Goal: Contribute content: Contribute content

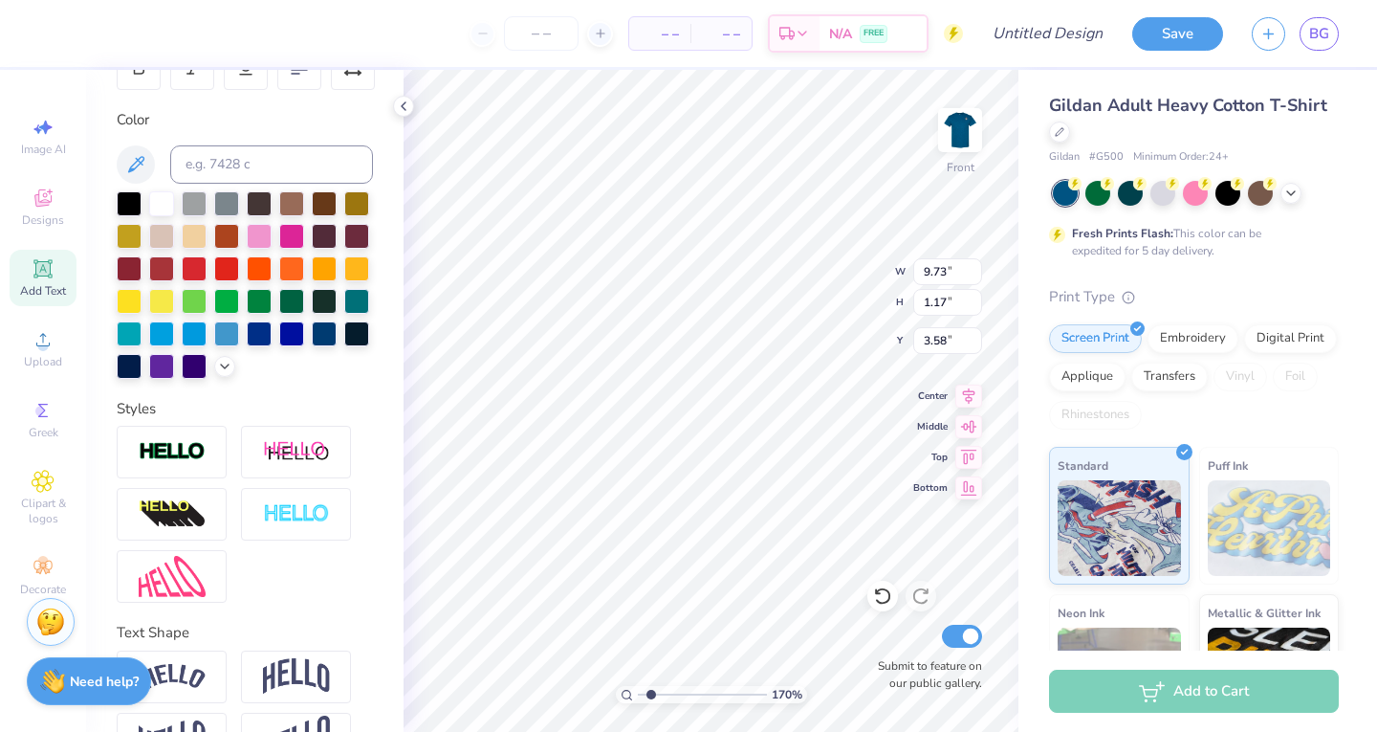
scroll to position [412, 0]
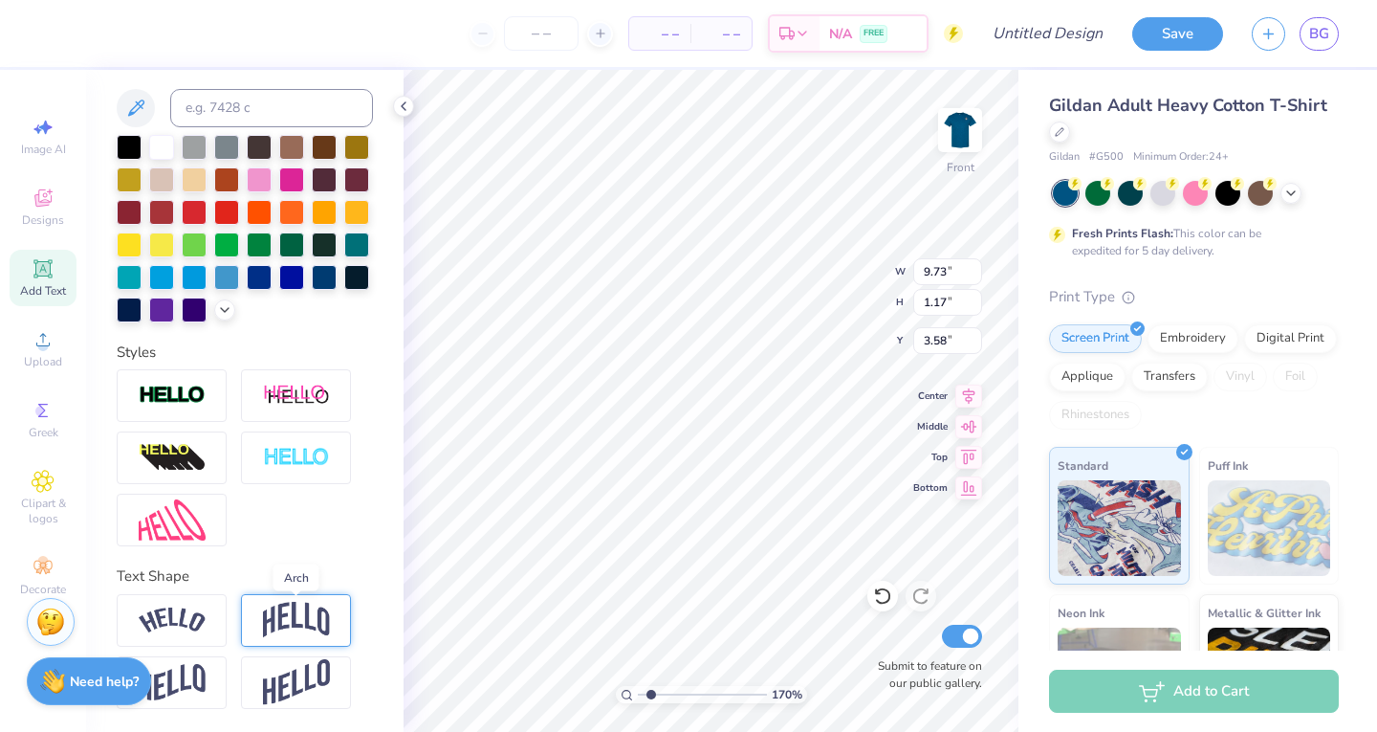
click at [269, 619] on img at bounding box center [296, 620] width 67 height 36
type input "1.7020264316862"
type input "2.76"
type input "2.78"
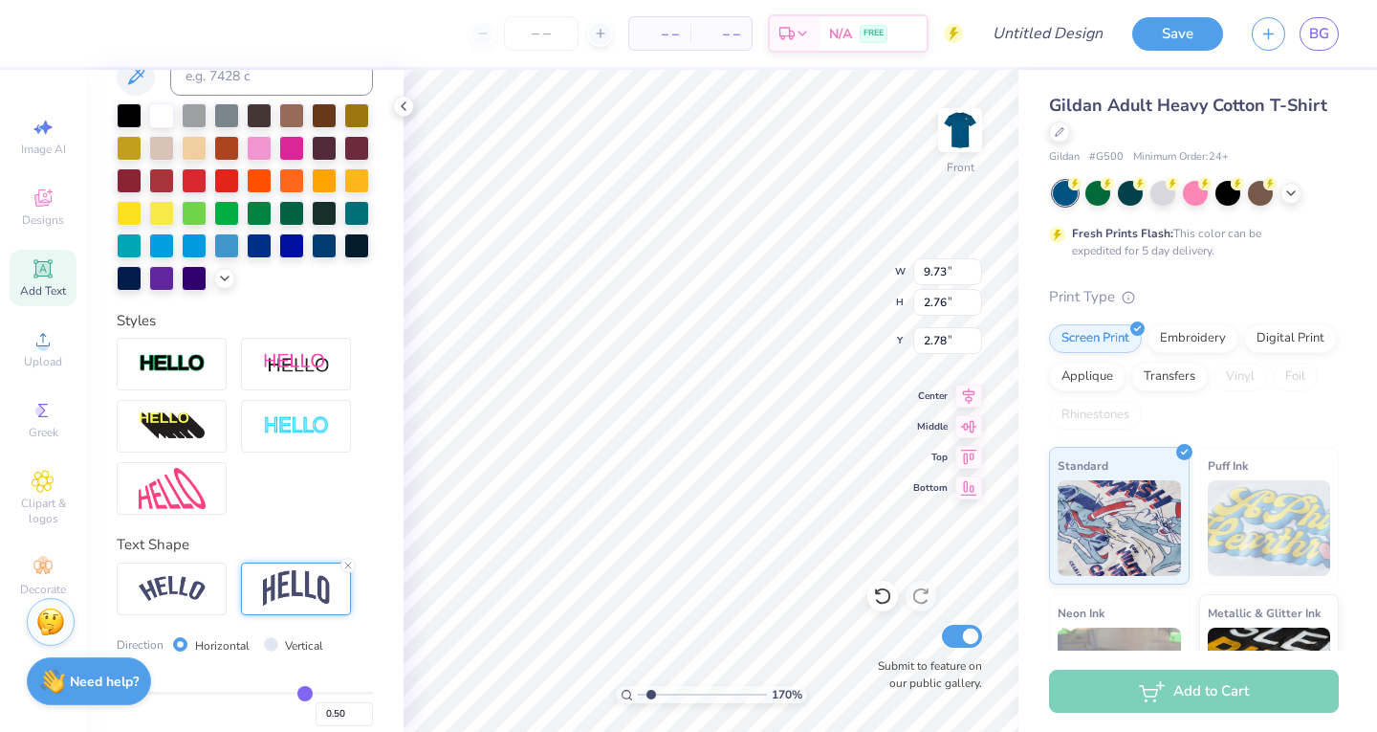
scroll to position [524, 0]
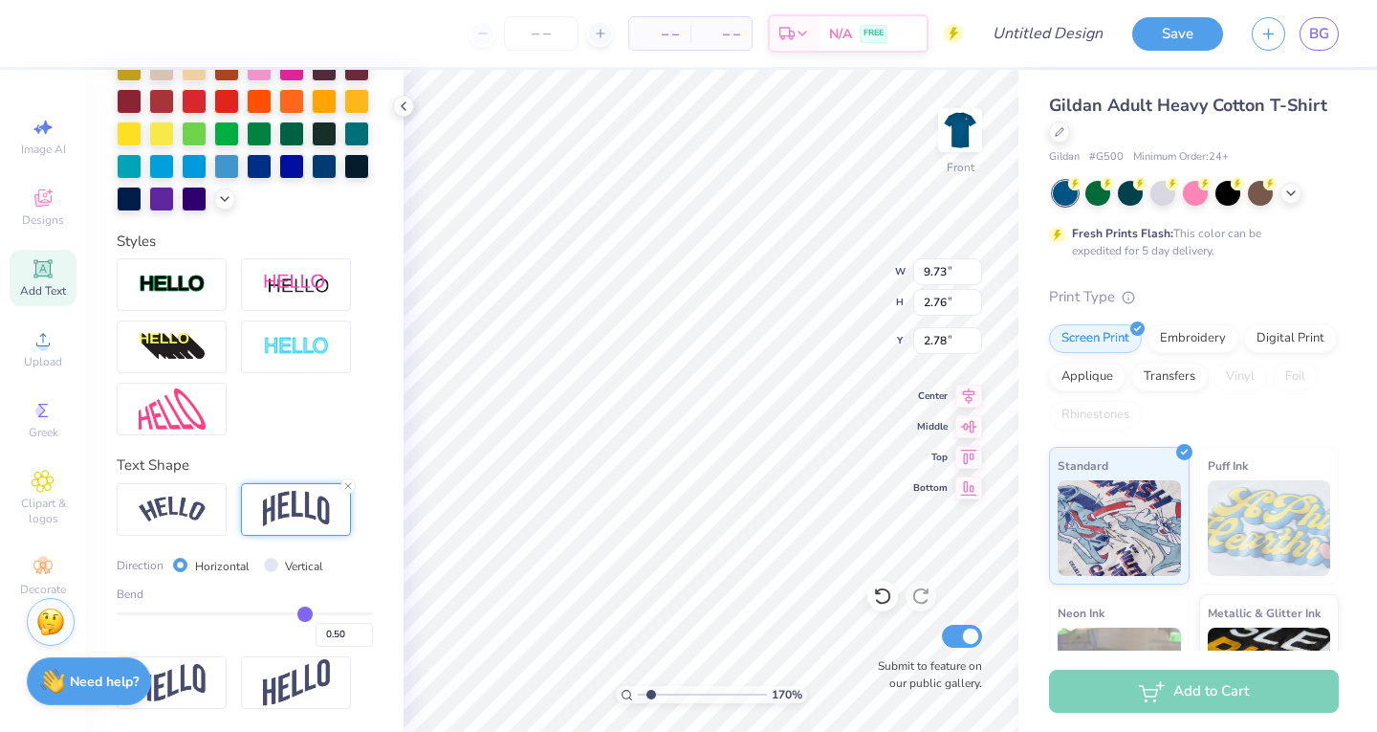
type input "0.47"
type input "0.37"
type input "0.28"
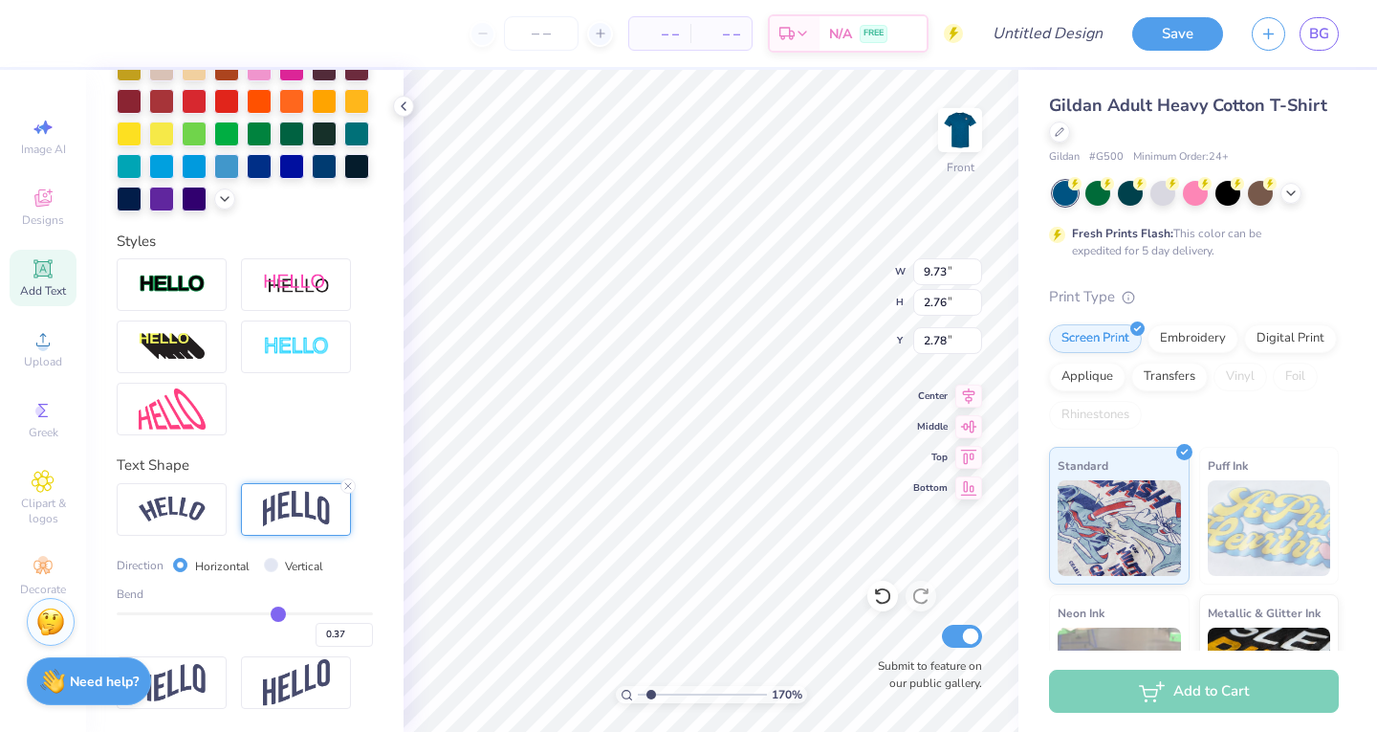
type input "0.28"
type input "0.19"
type input "0.06"
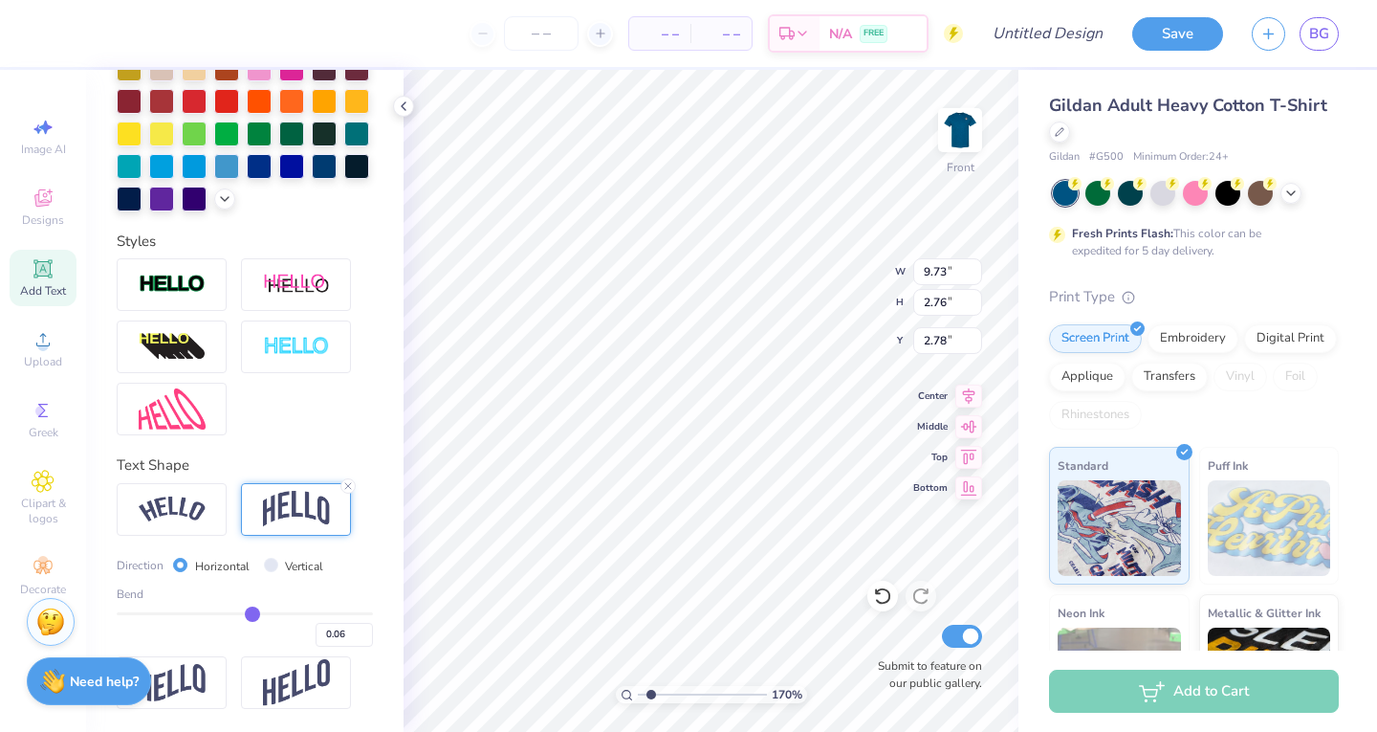
type input "-0.02"
type input "-0.07"
type input "-0.08"
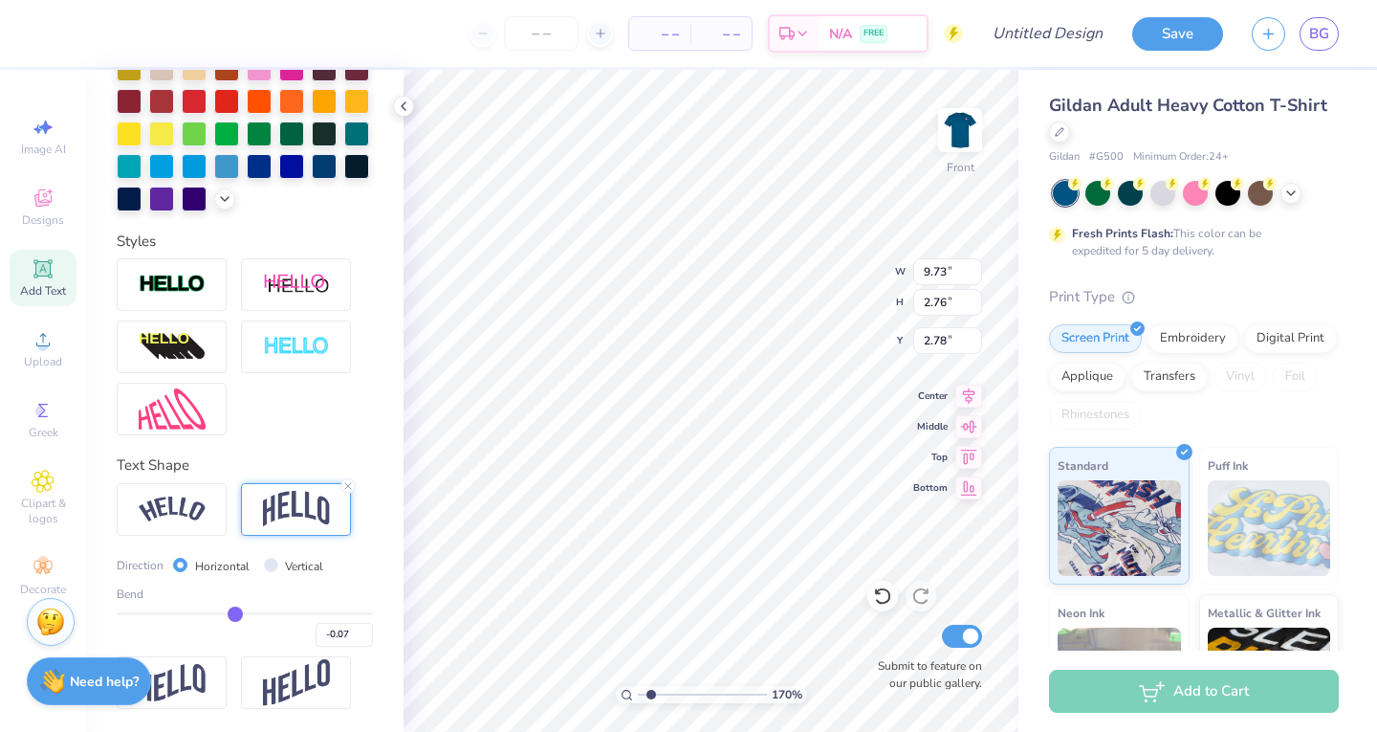
type input "-0.08"
type input "-0.12"
type input "-0.14"
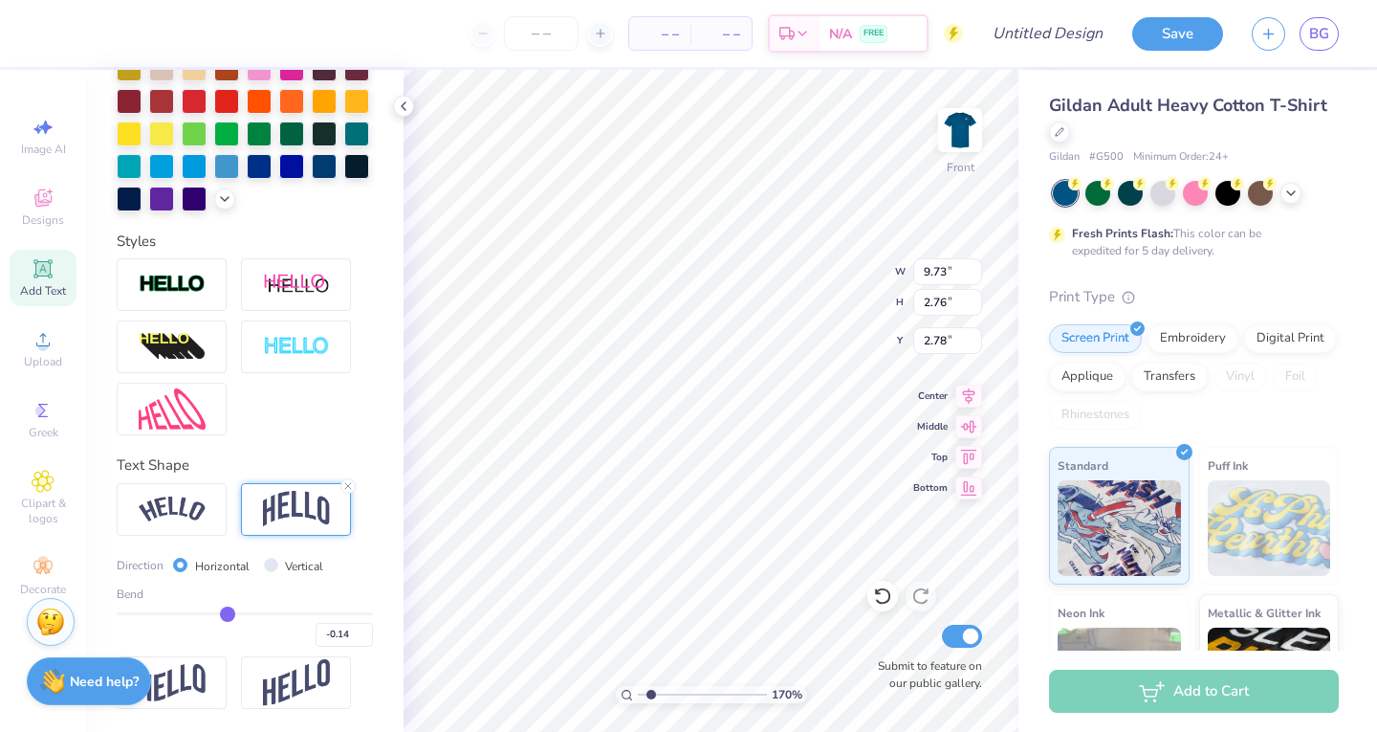
type input "1.7020264316862"
type input "1.61"
type input "3.36"
type input "-0.13"
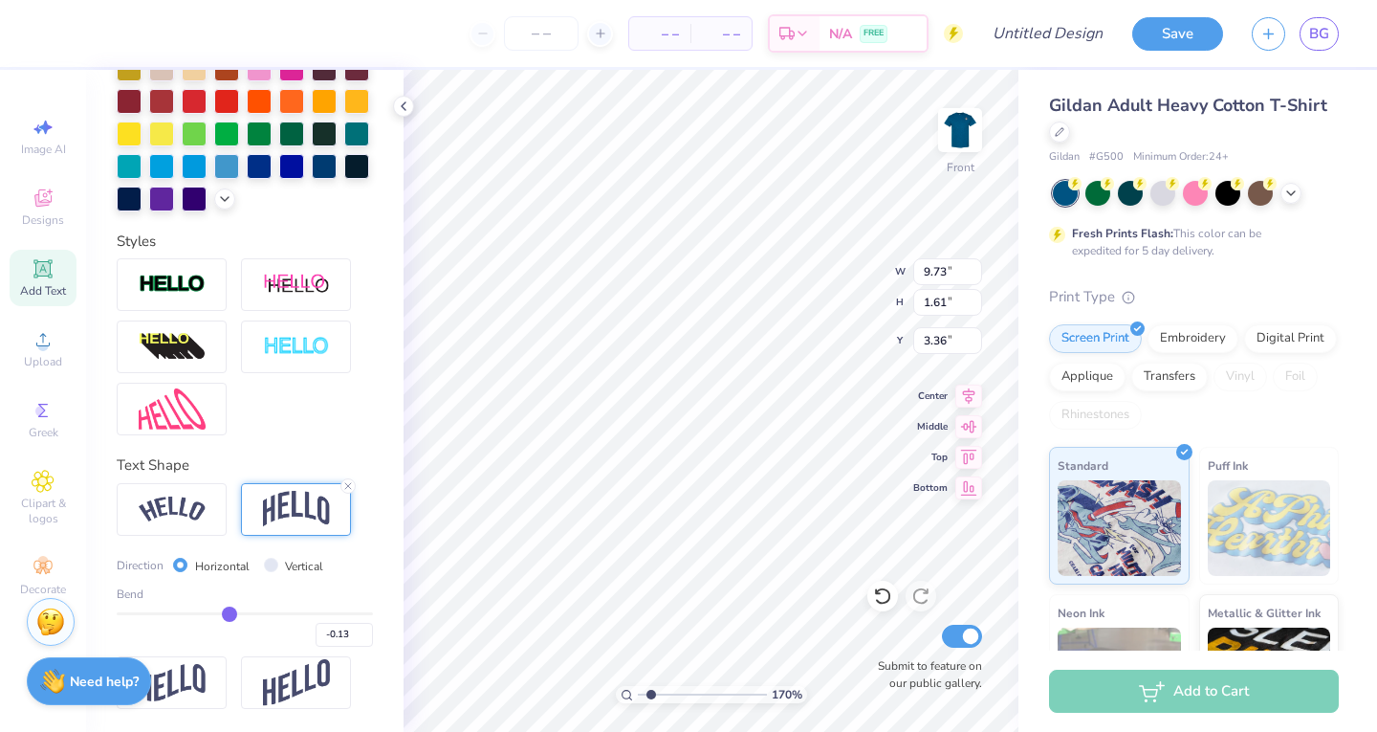
type input "-0.1"
type input "-0.10"
type input "-0.06"
type input "-0.05"
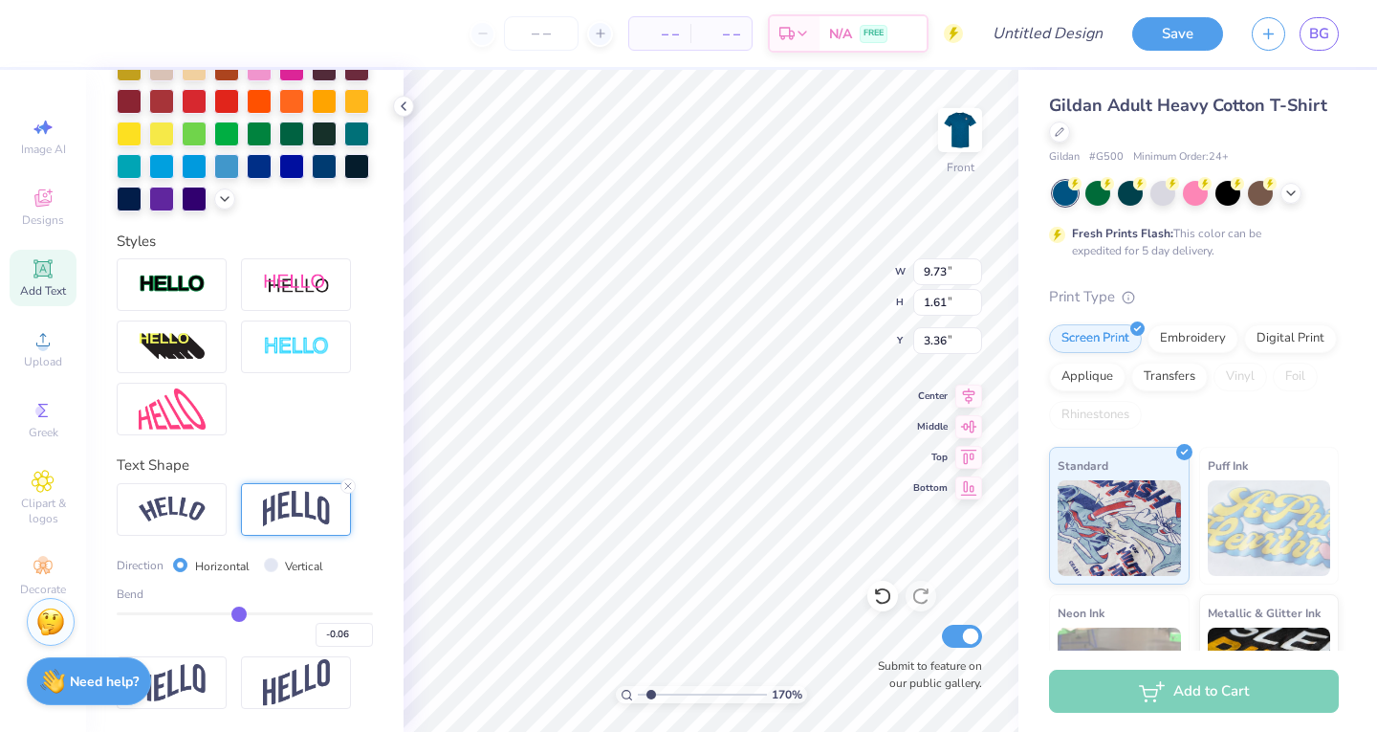
type input "-0.05"
type input "-0.04"
type input "1.7020264316862"
type input "1.22"
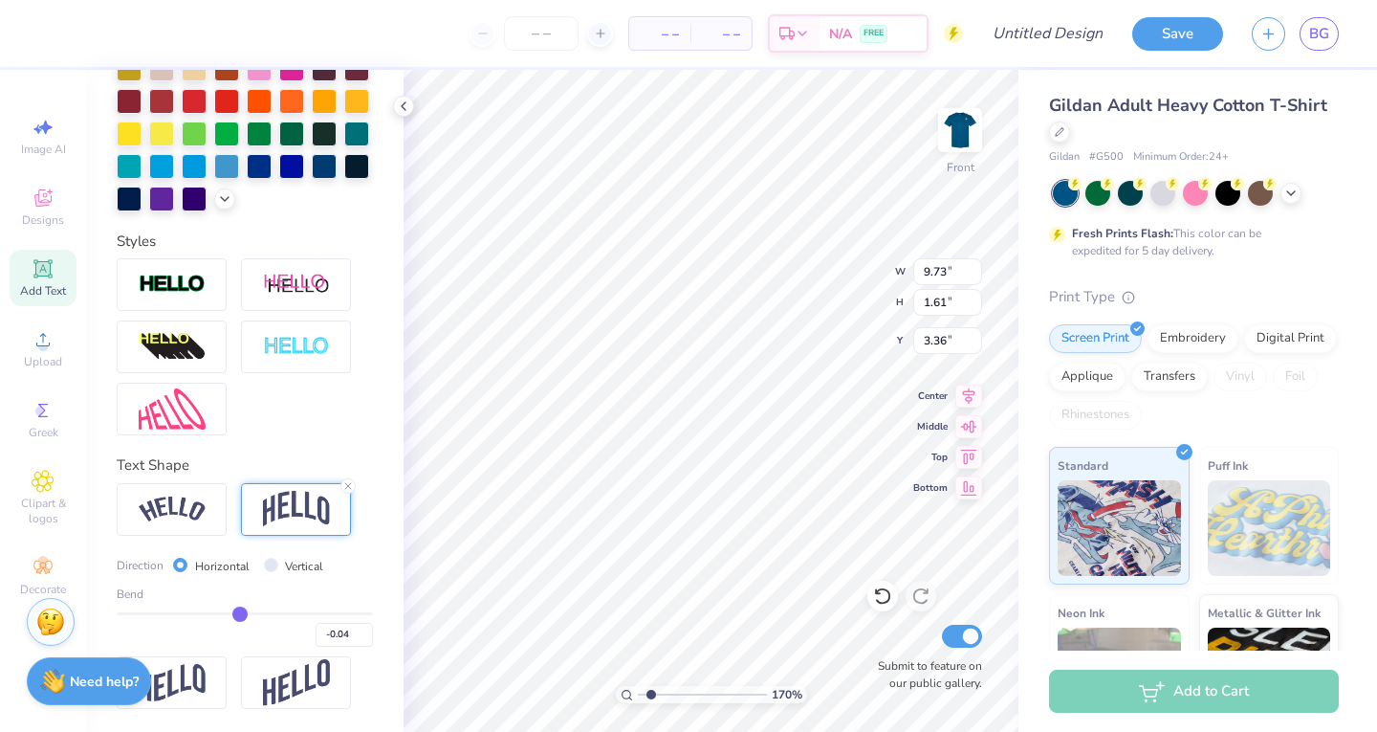
type input "3.55"
type input "-0.03"
type input "-0.02"
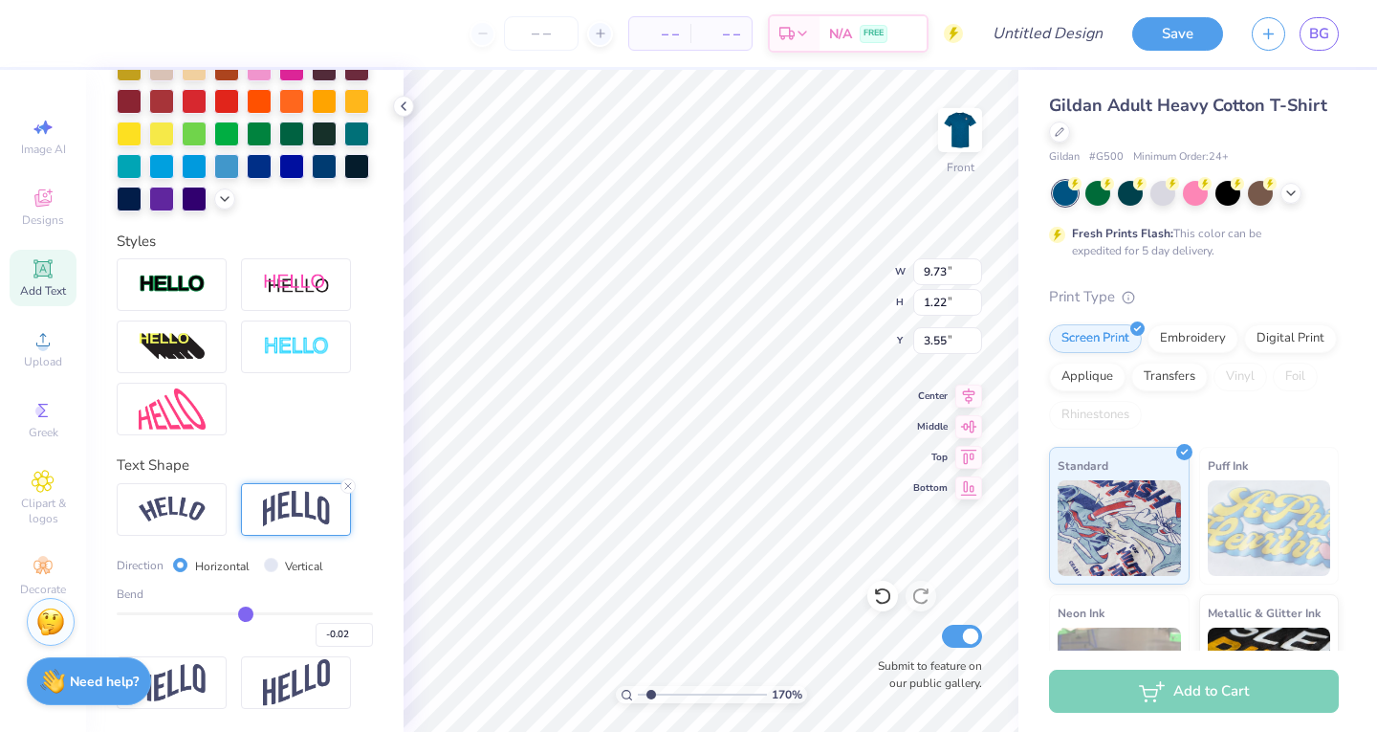
type input "0.06"
type input "0.08"
type input "0.09"
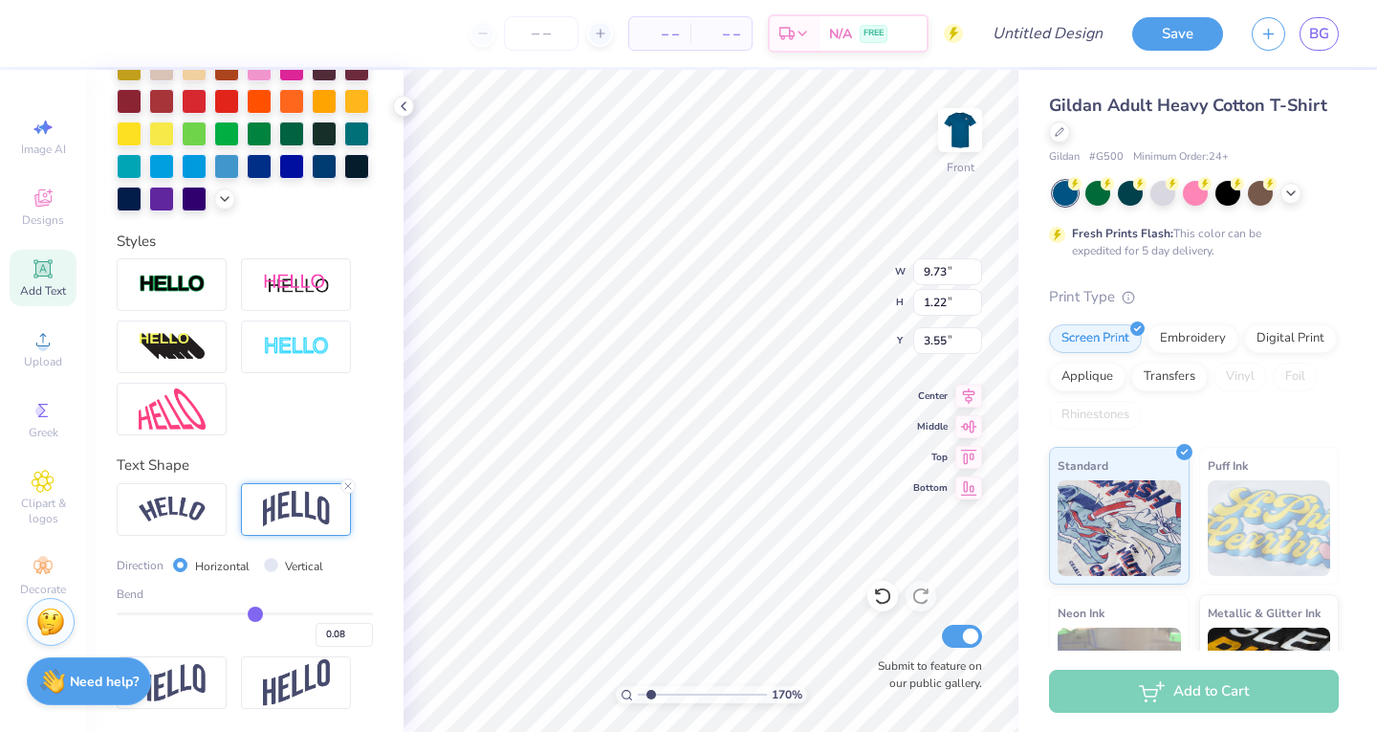
type input "0.09"
type input "1.7020264316862"
type input "1.24"
type input "3.54"
drag, startPoint x: 295, startPoint y: 618, endPoint x: 248, endPoint y: 624, distance: 47.2
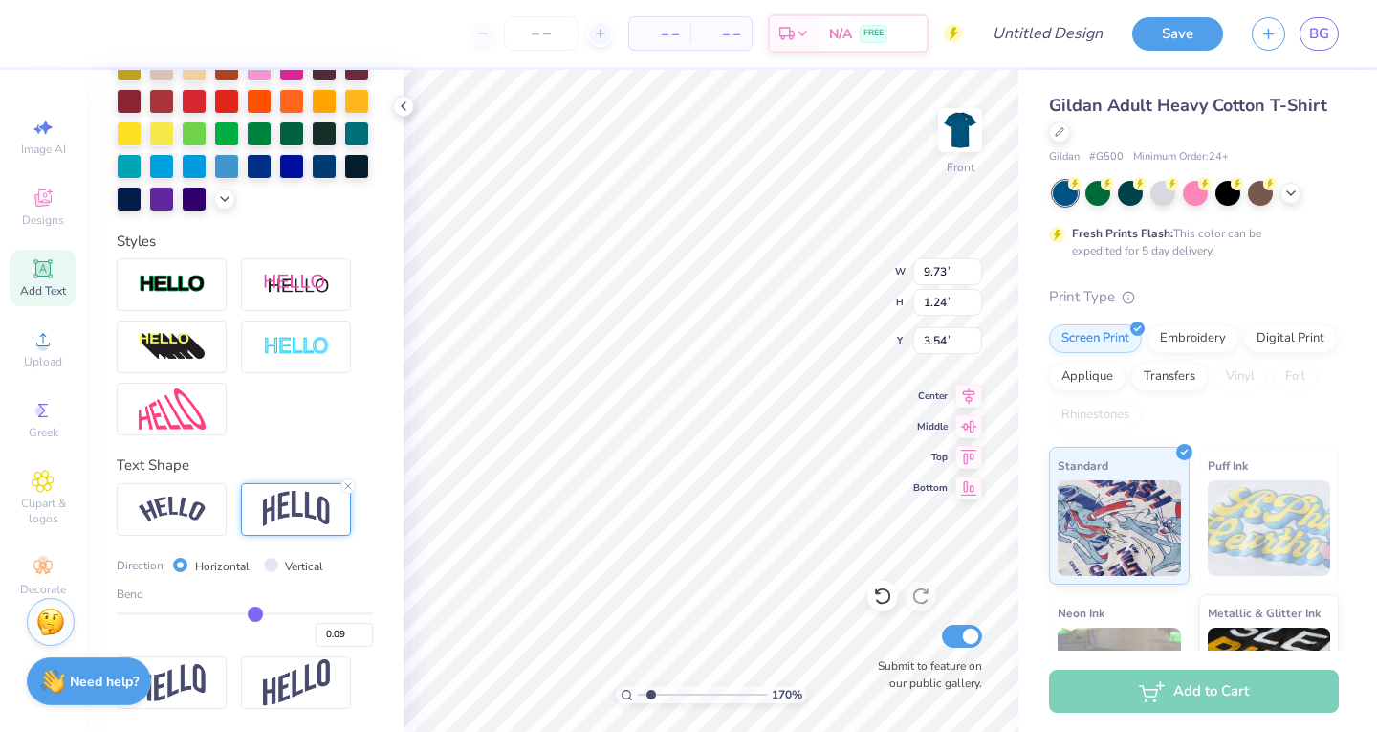
type input "0.09"
click at [248, 615] on input "range" at bounding box center [245, 613] width 256 height 3
click at [185, 519] on img at bounding box center [172, 509] width 67 height 26
type input "1.7020264316862"
type input "9.96"
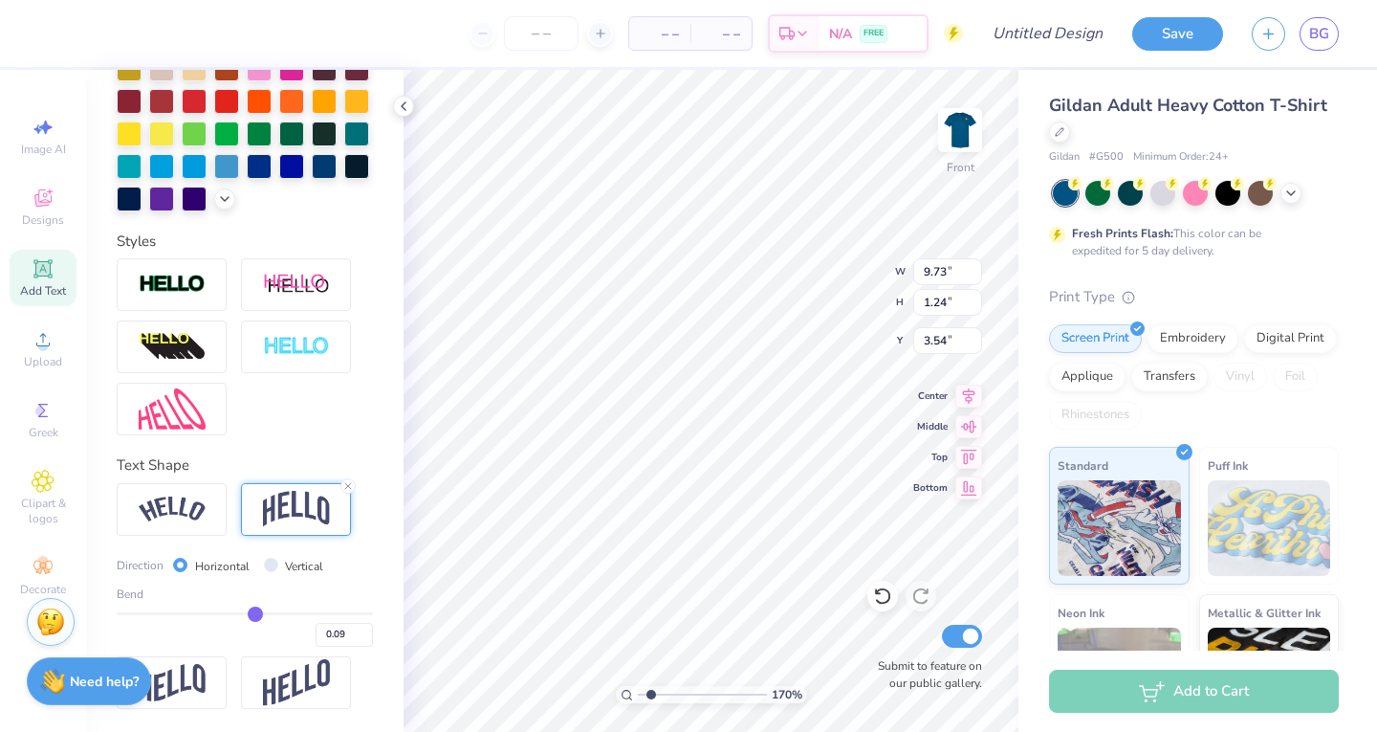
type input "1.17"
type input "3.58"
type input "0.15"
type input "0.19"
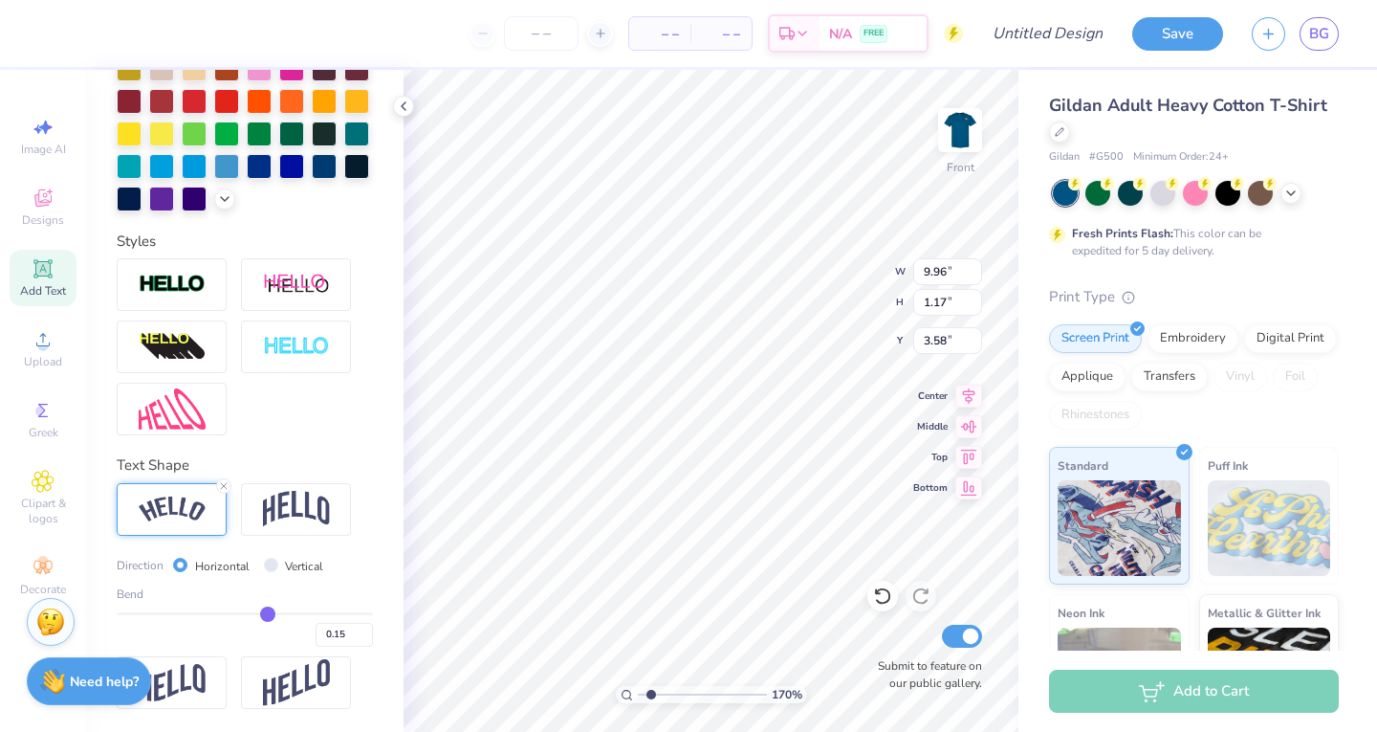
type input "0.19"
type input "0.22"
type input "0.24"
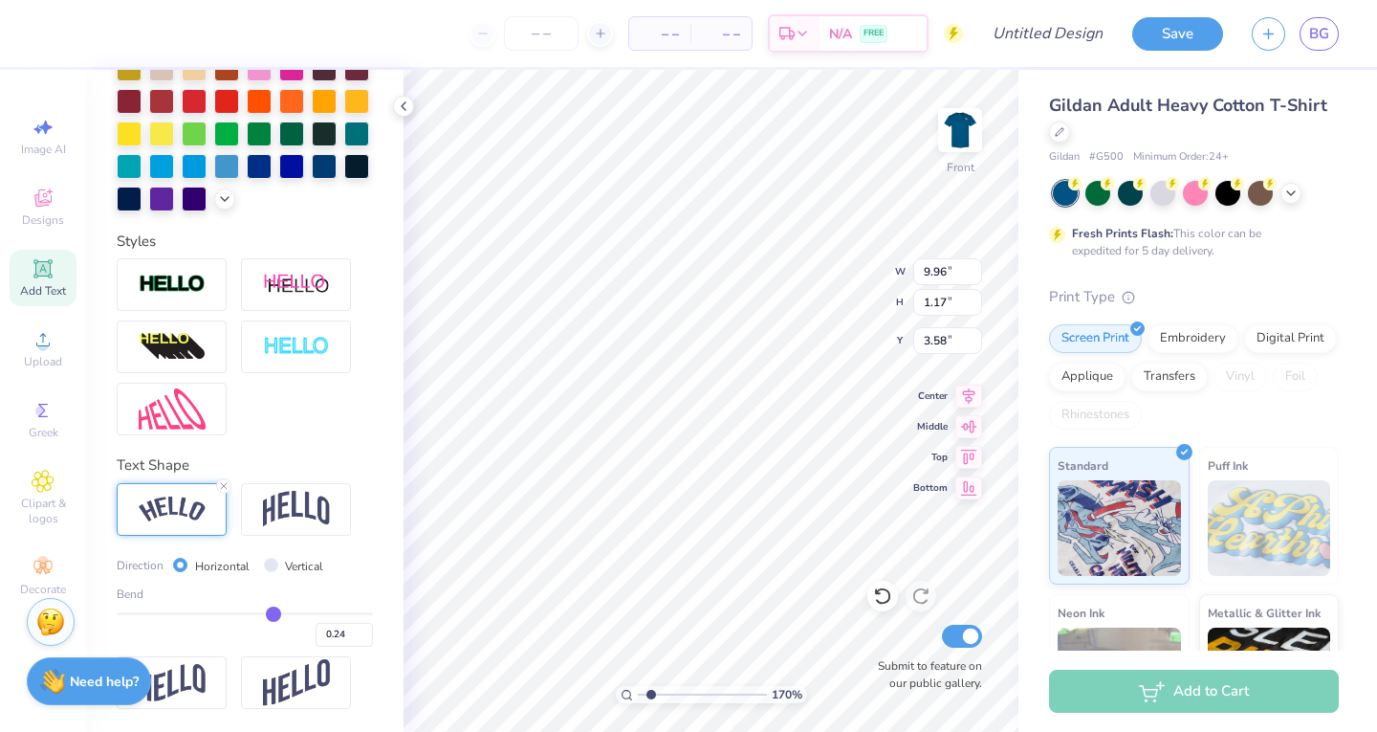
type input "0.25"
type input "0.26"
type input "1.7020264316862"
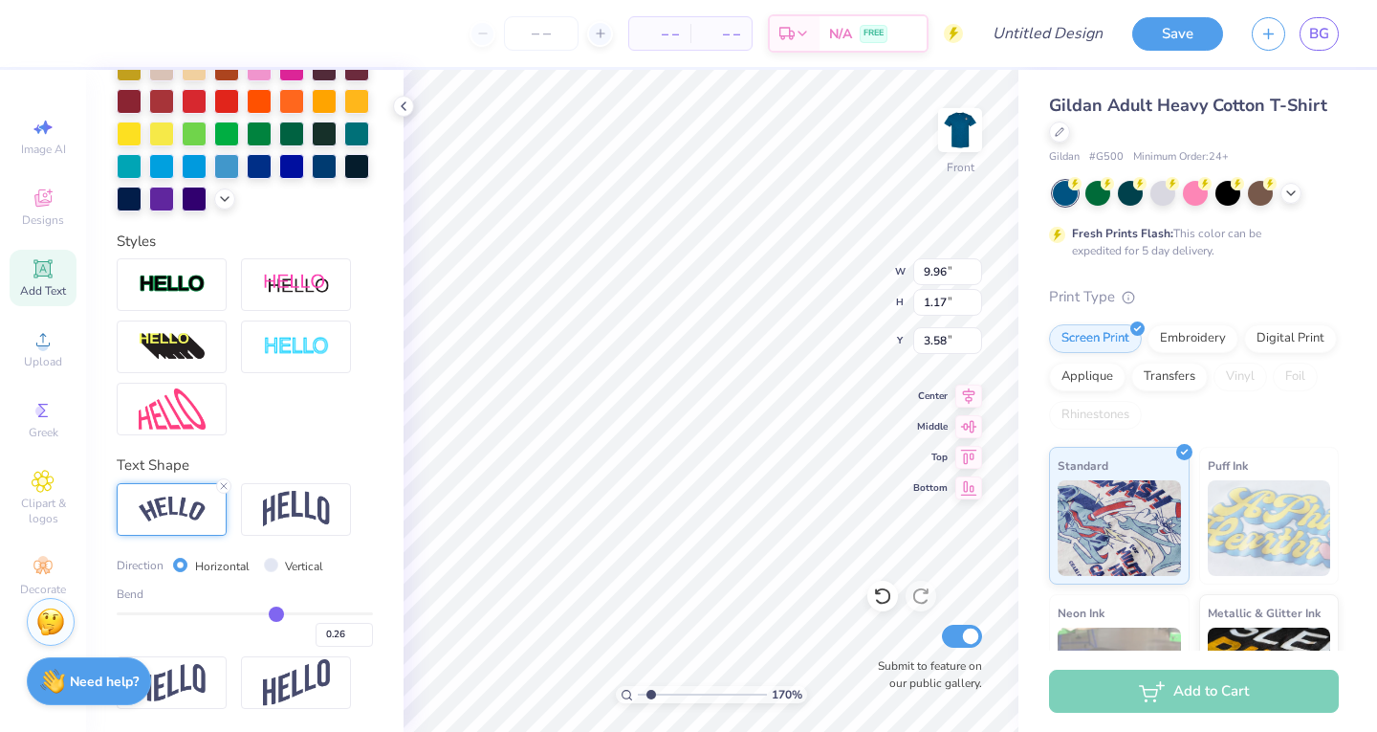
type input "10.42"
type input "1.31"
type input "3.51"
type input "0.24"
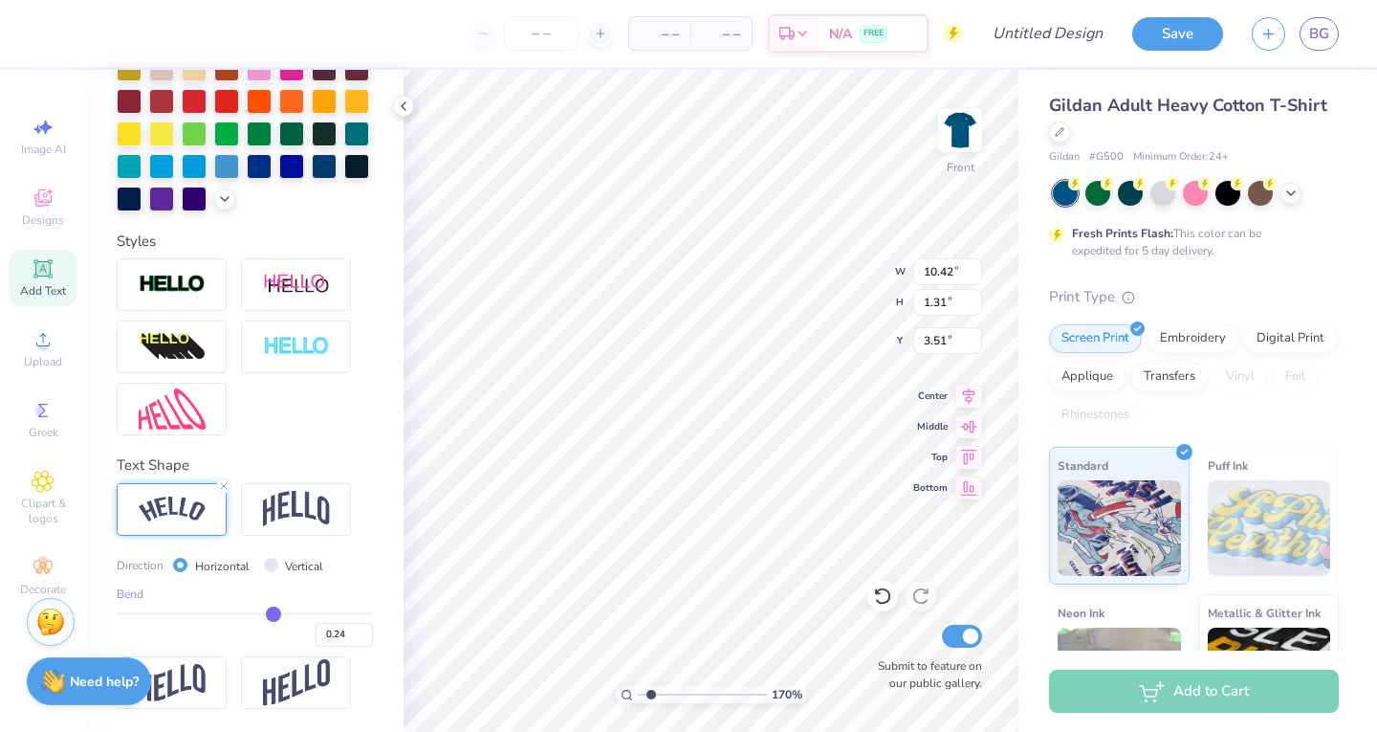
type input "0.22"
type input "0.21"
type input "0.2"
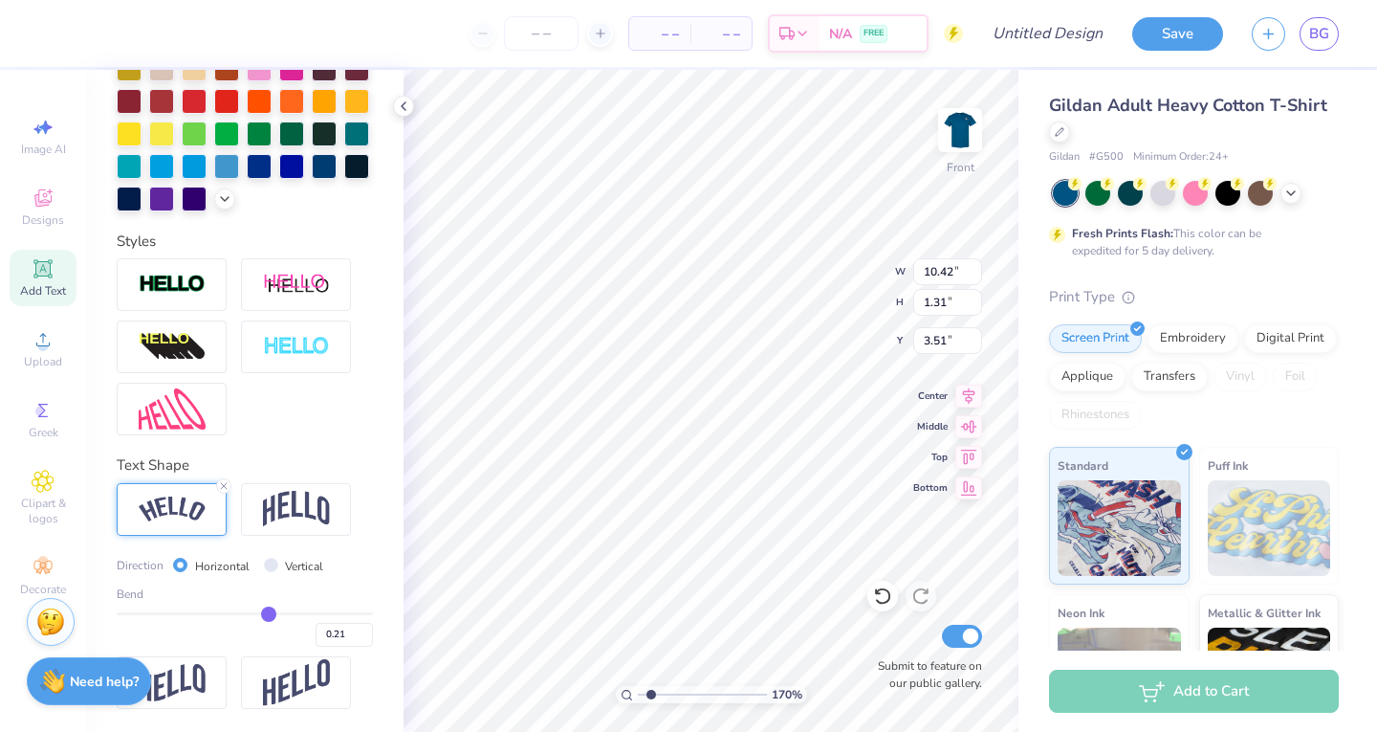
type input "0.20"
type input "0.15"
type input "0.13"
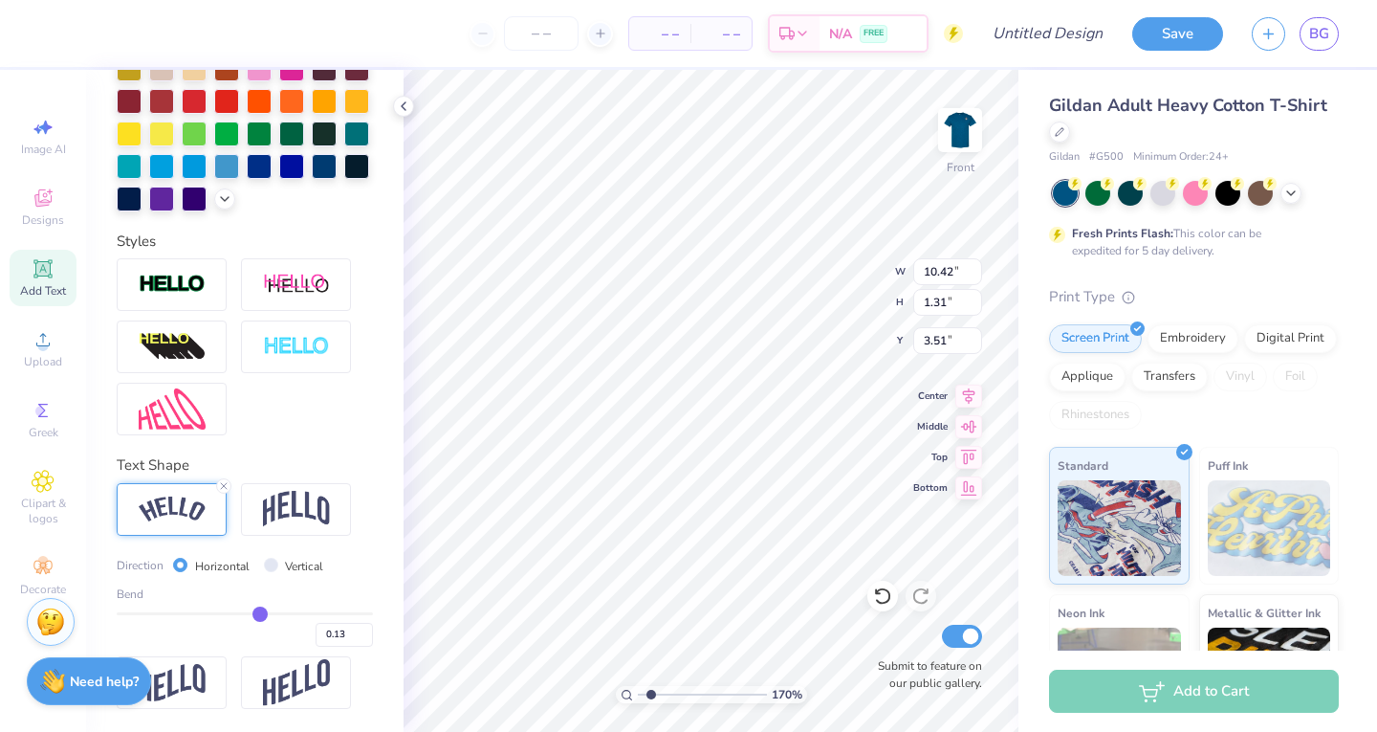
type input "0.11"
type input "0.1"
type input "0.10"
type input "0.11"
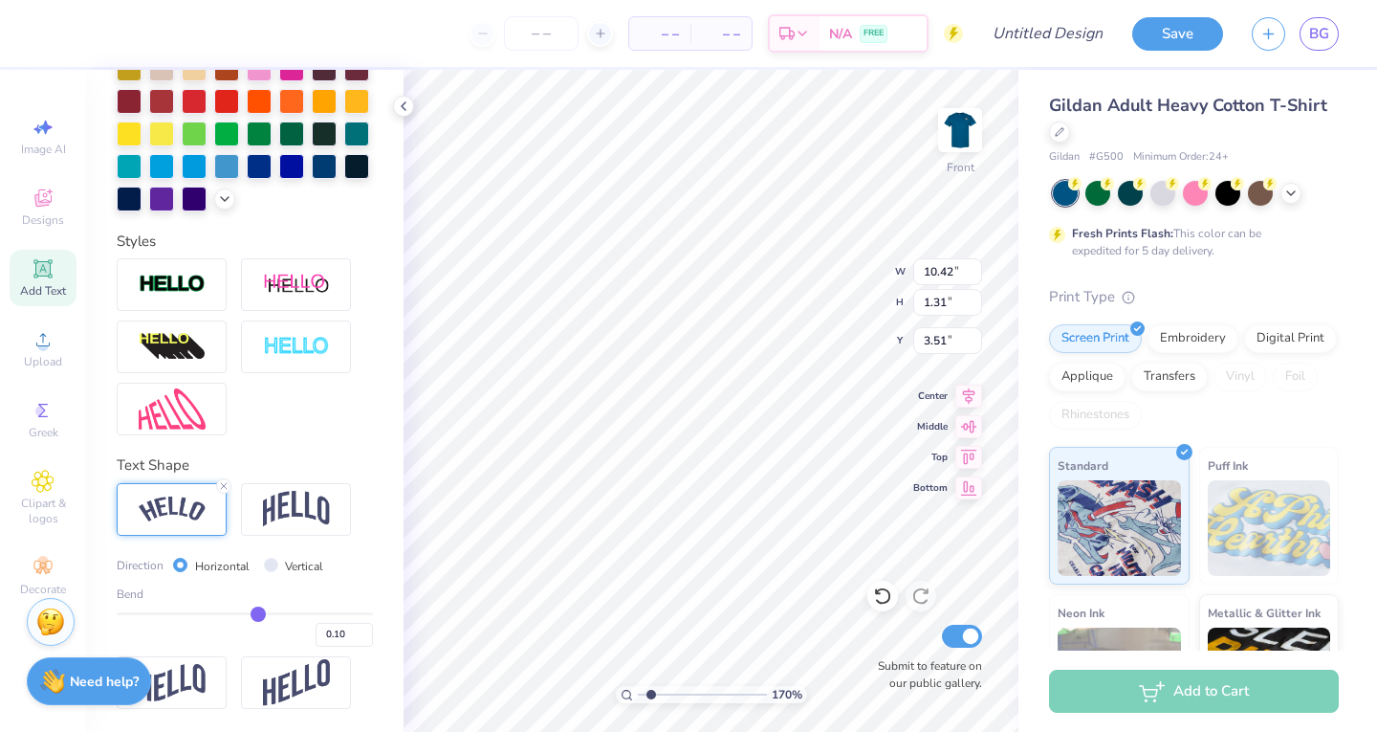
type input "0.11"
type input "0.12"
type input "1.7020264316862"
type input "0.13"
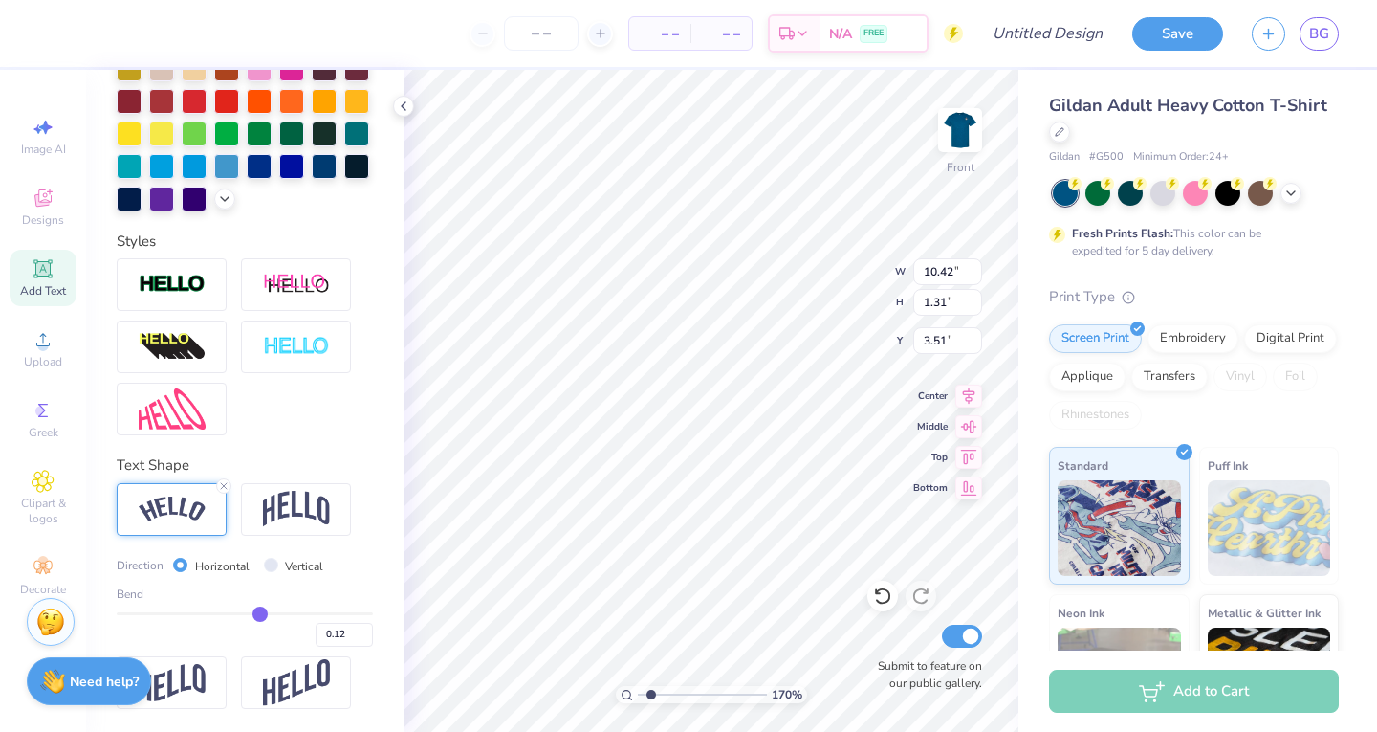
type input "1.7020264316862"
type input "10.05"
type input "1.17"
type input "3.58"
type input "0.13"
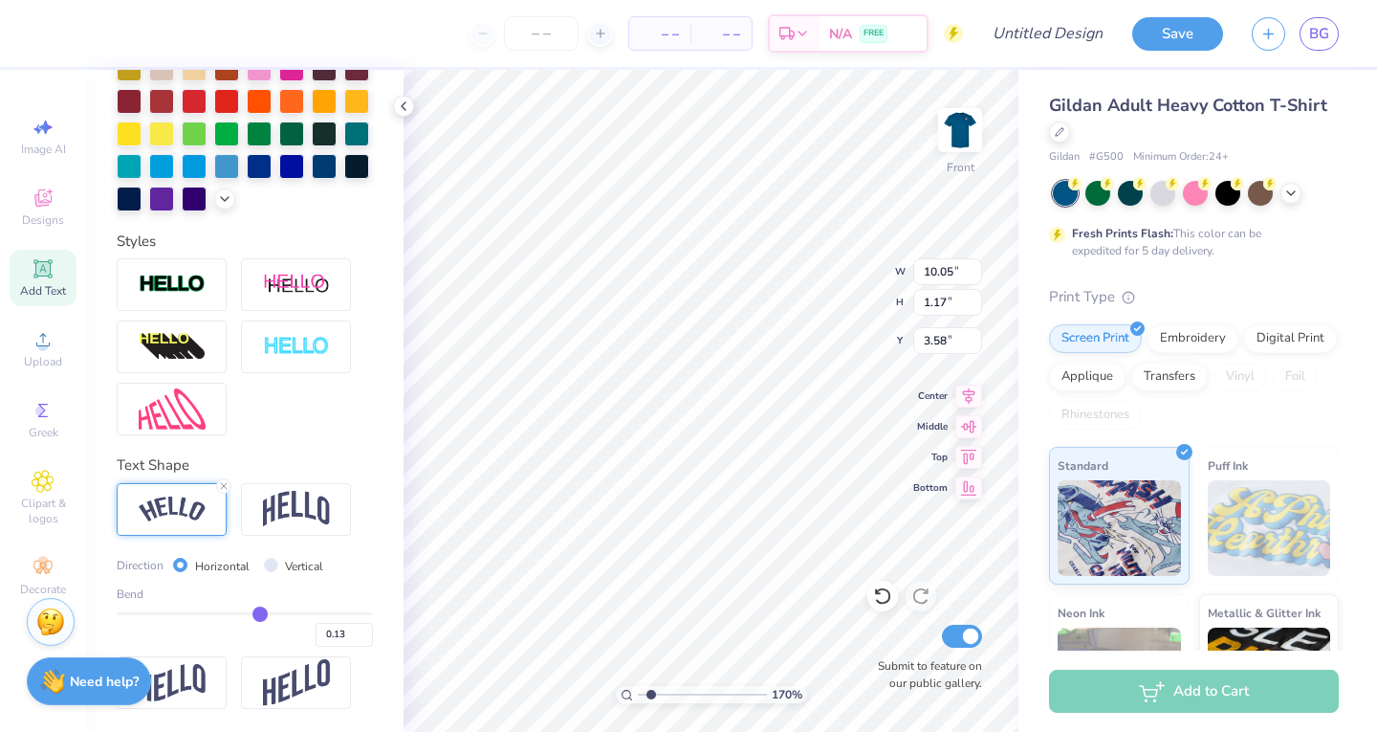
type input "1.7020264316862"
type input "10.07"
type input "0.14"
type input "0.15"
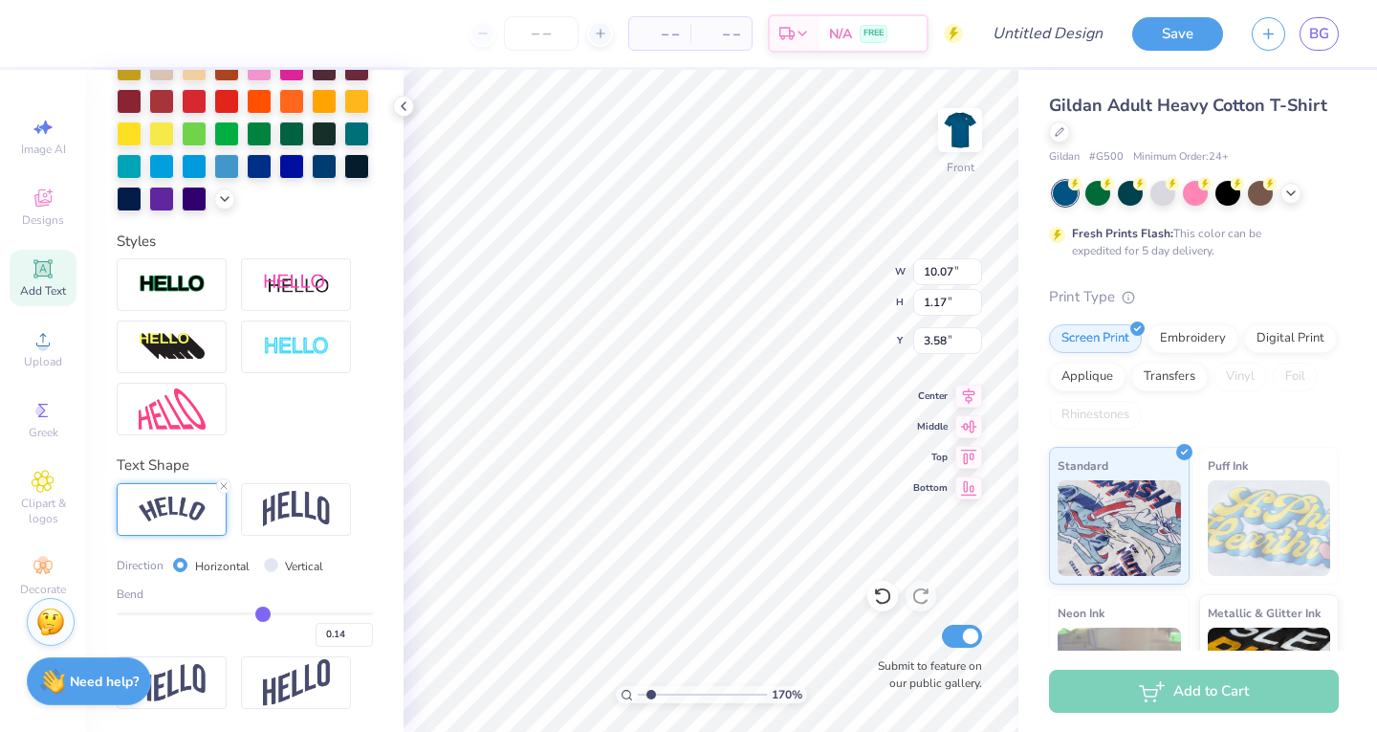
type input "0.15"
type input "0.19"
type input "0.26"
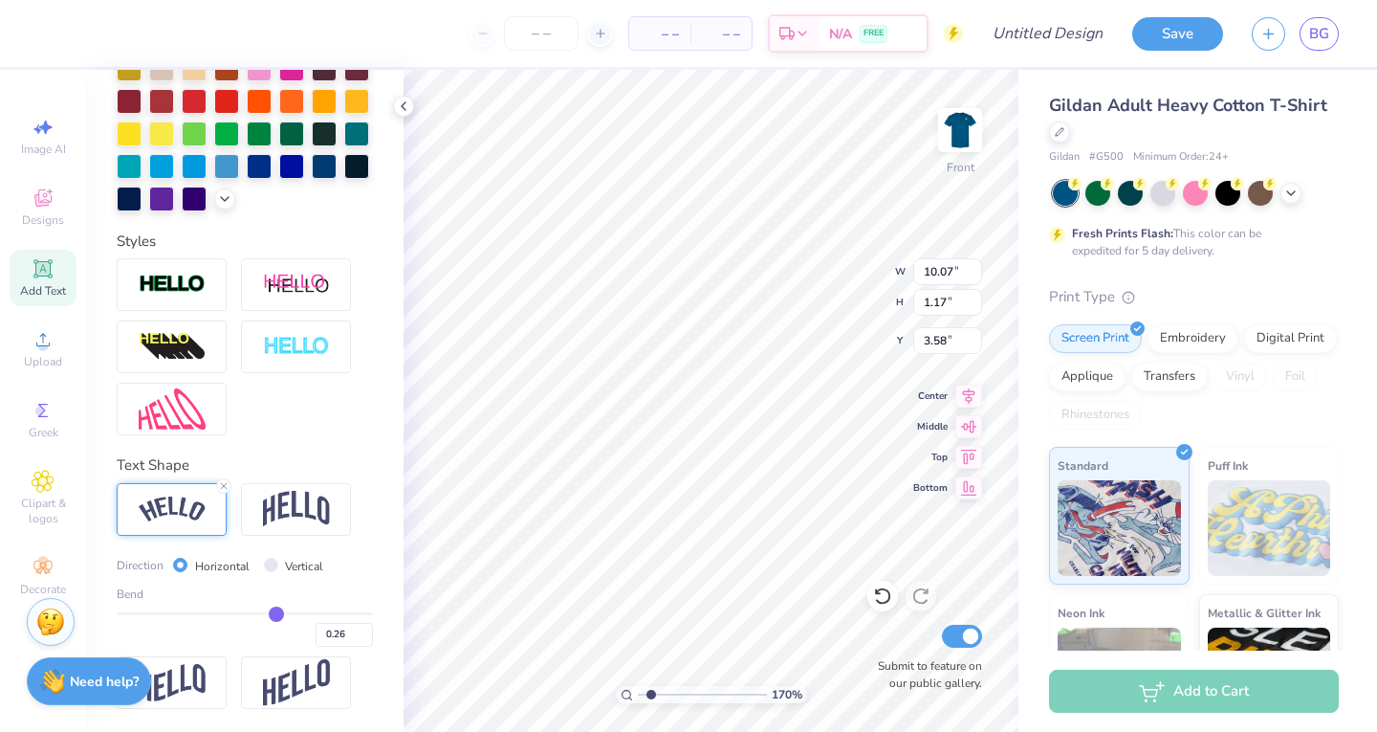
type input "0.34"
type input "0.45"
type input "0.48"
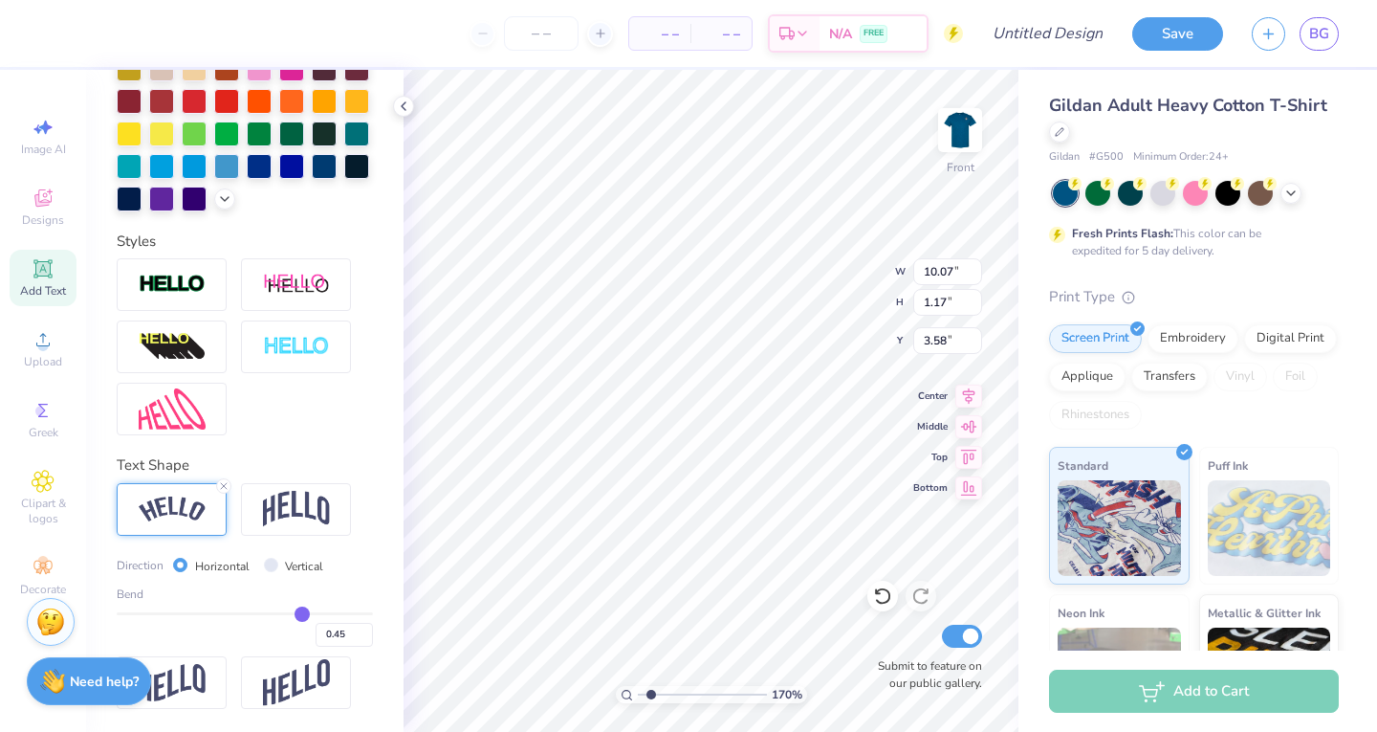
type input "0.48"
type input "0.5"
type input "0.50"
type input "0.51"
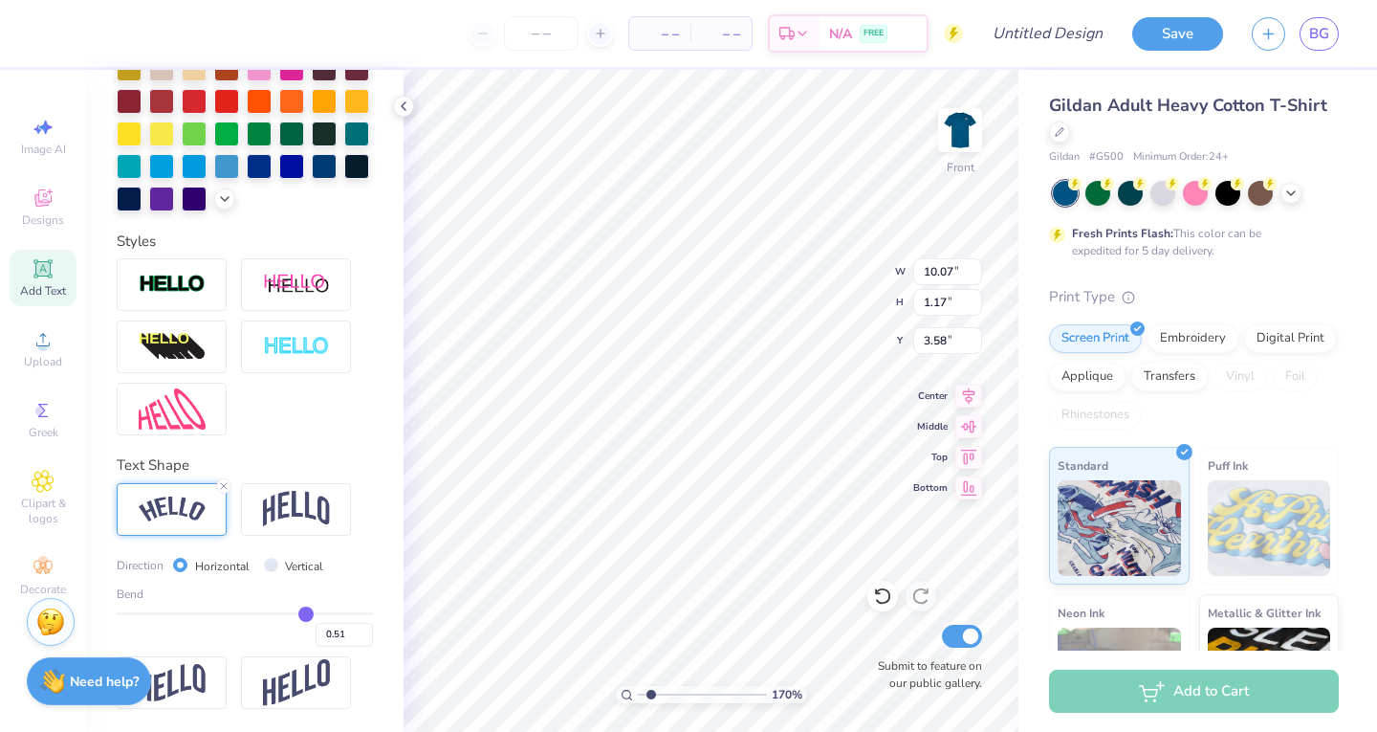
type input "0.52"
type input "0.54"
type input "0.57"
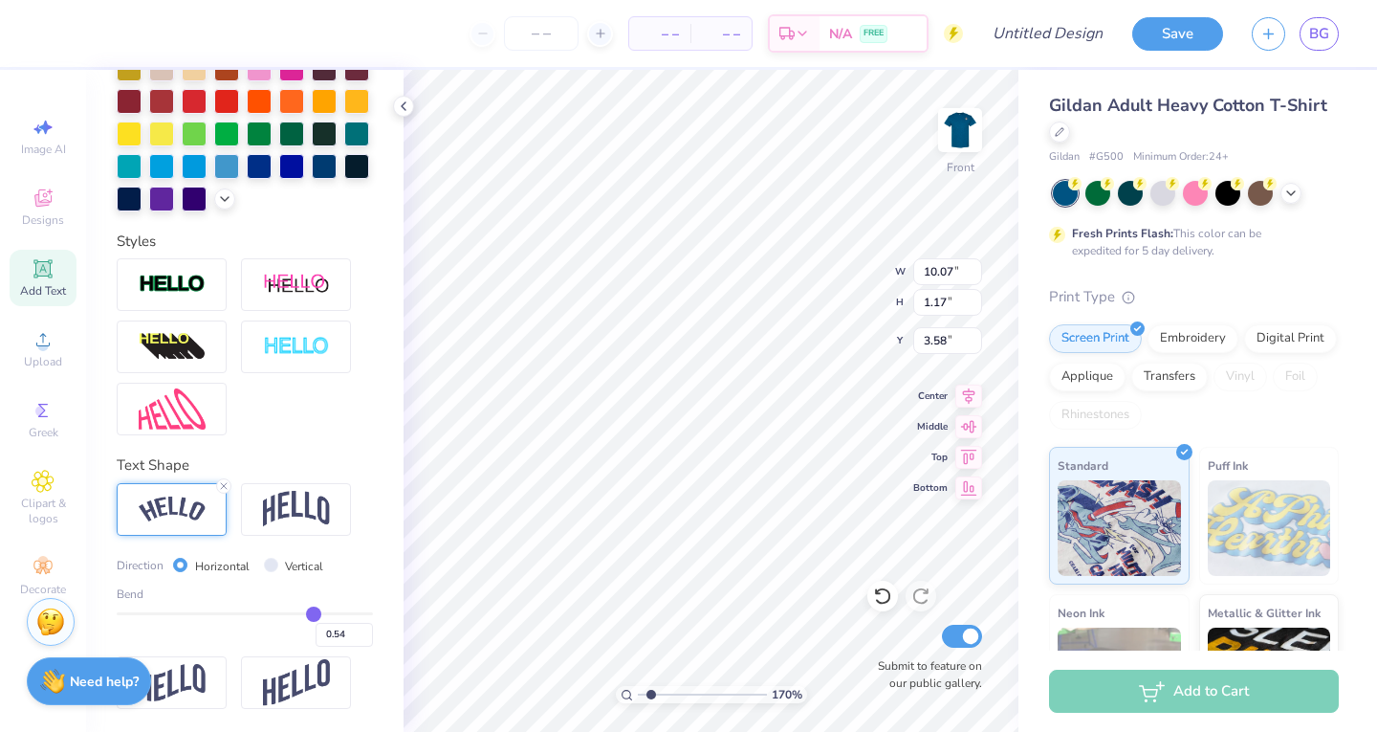
type input "0.57"
type input "0.62"
type input "0.63"
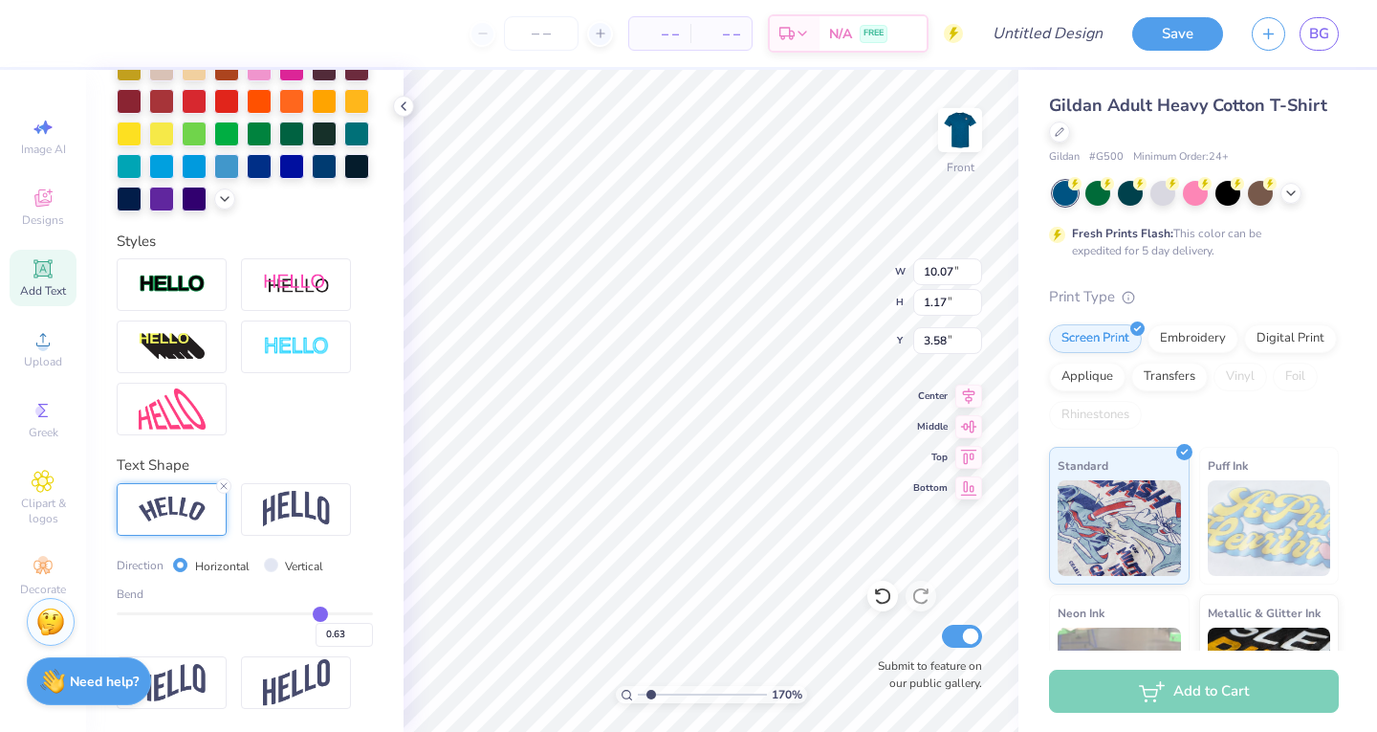
type input "0.64"
type input "0.66"
type input "0.7"
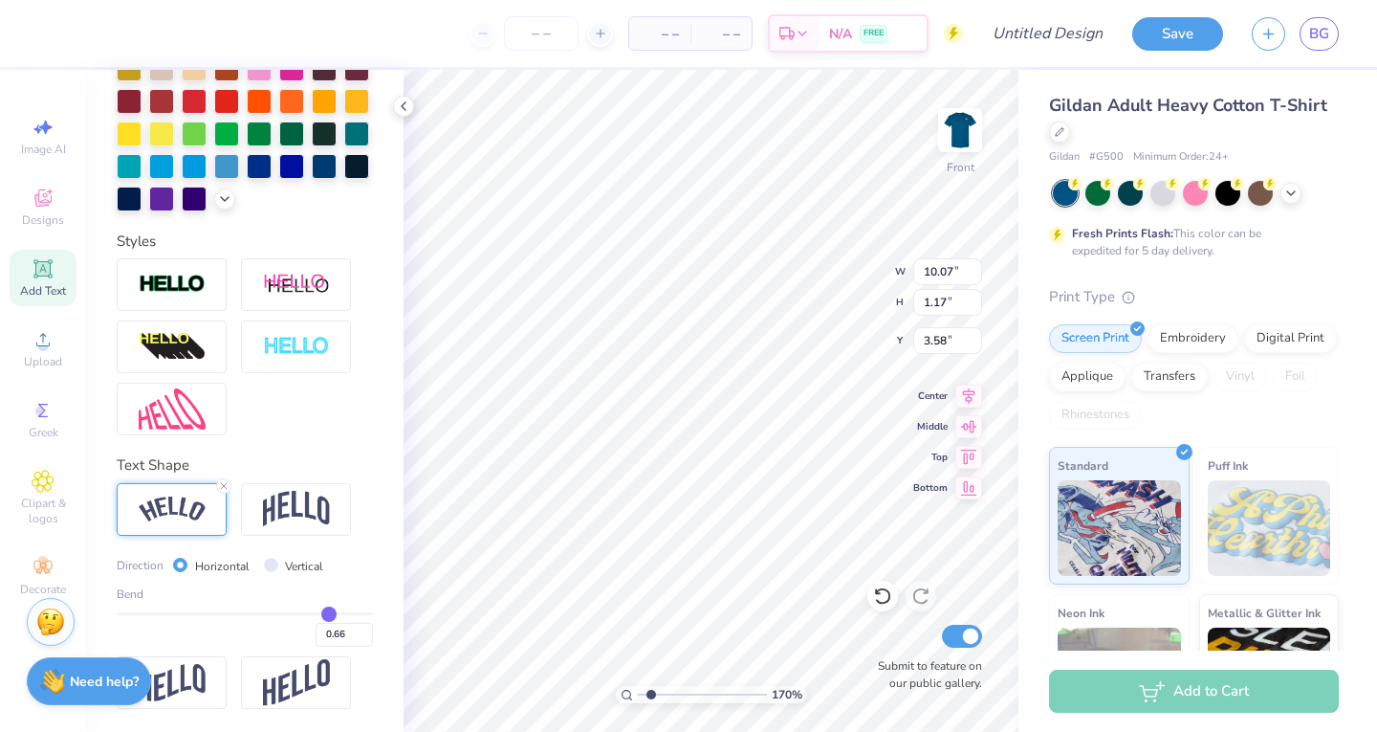
type input "0.70"
type input "0.73"
type input "0.77"
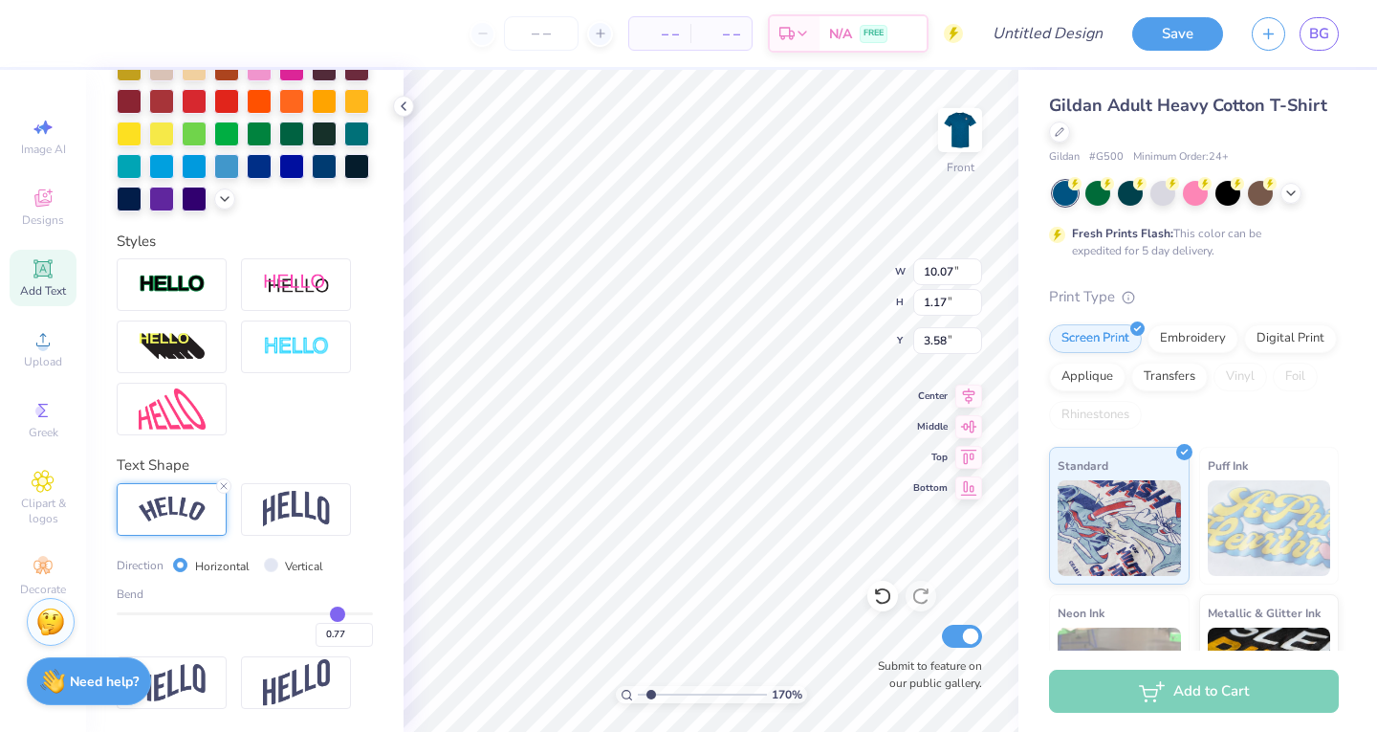
type input "0.78"
type input "0.8"
type input "0.80"
type input "0.81"
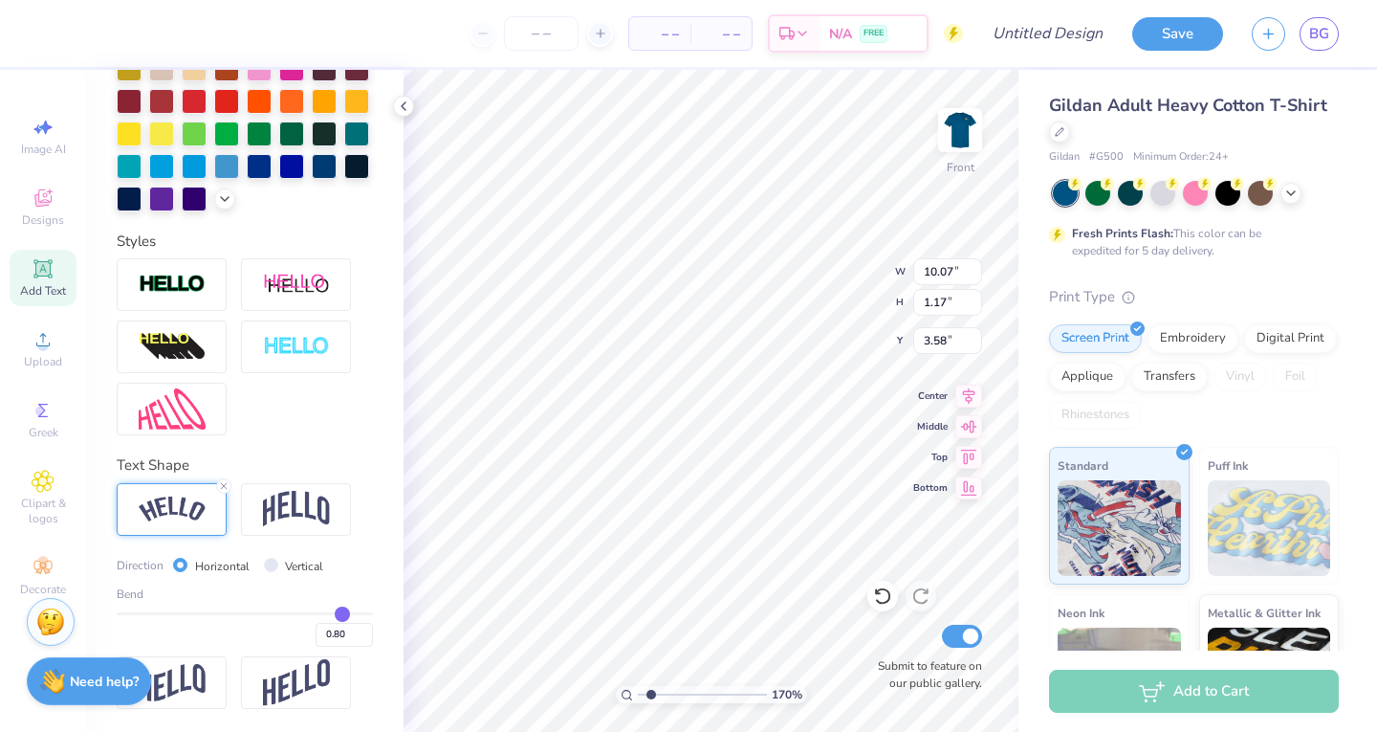
type input "0.81"
type input "1.7020264316862"
type input "11.52"
type input "4.44"
type input "1.94"
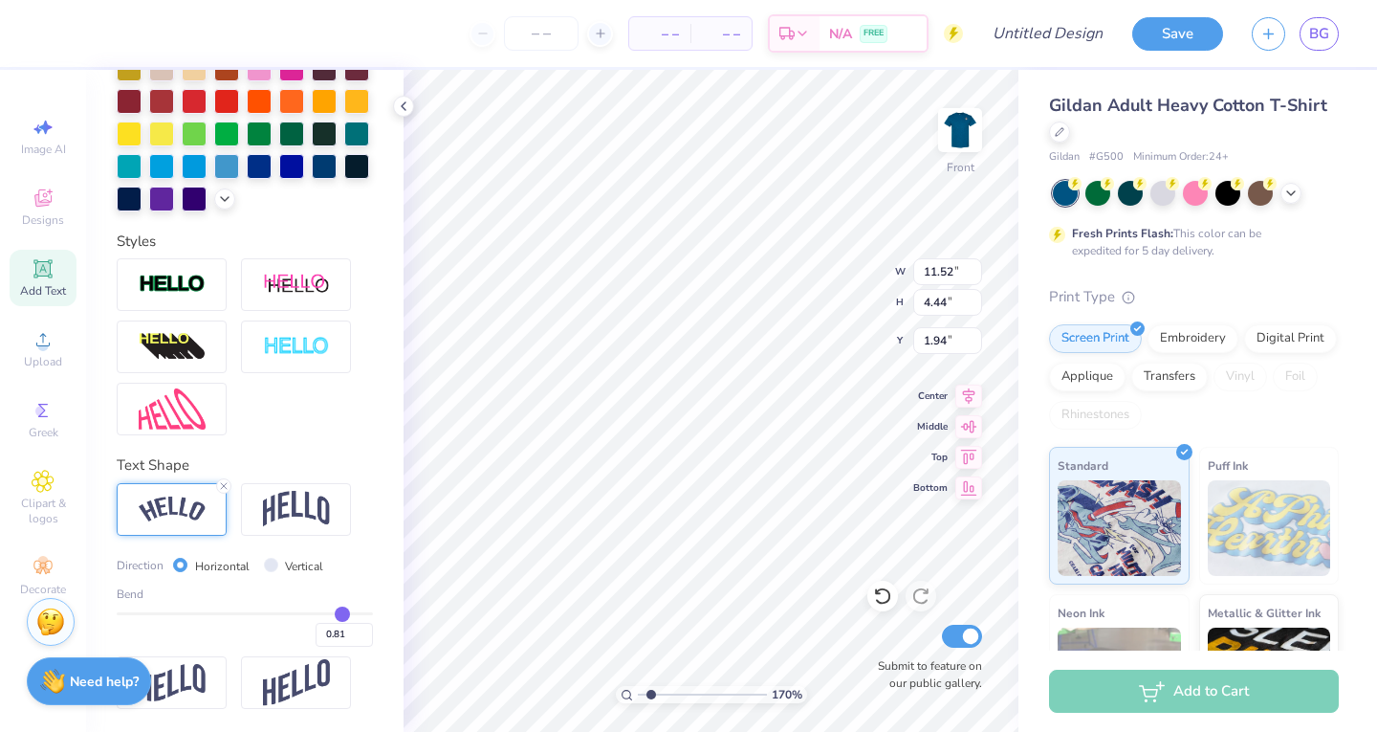
type input "0.79"
type input "0.76"
type input "0.73"
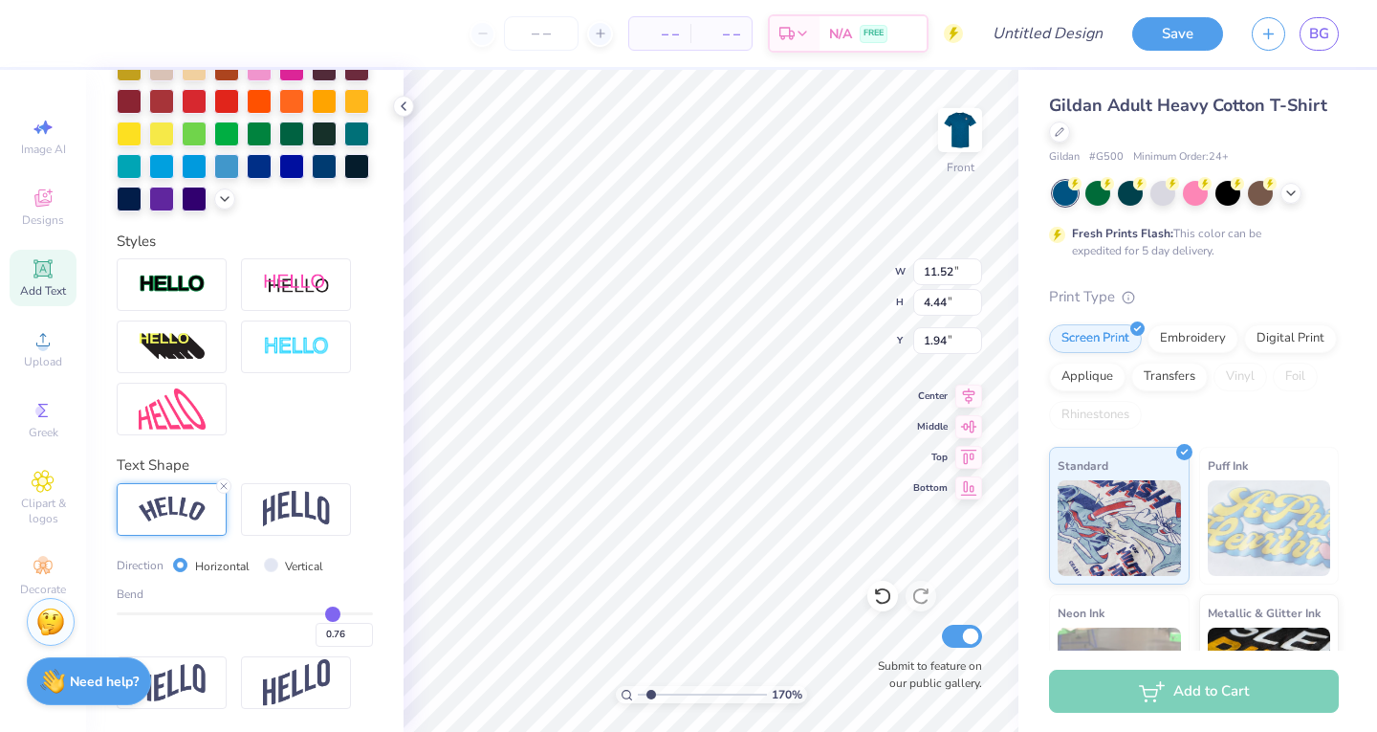
type input "0.73"
type input "0.7"
type input "0.70"
type input "0.65"
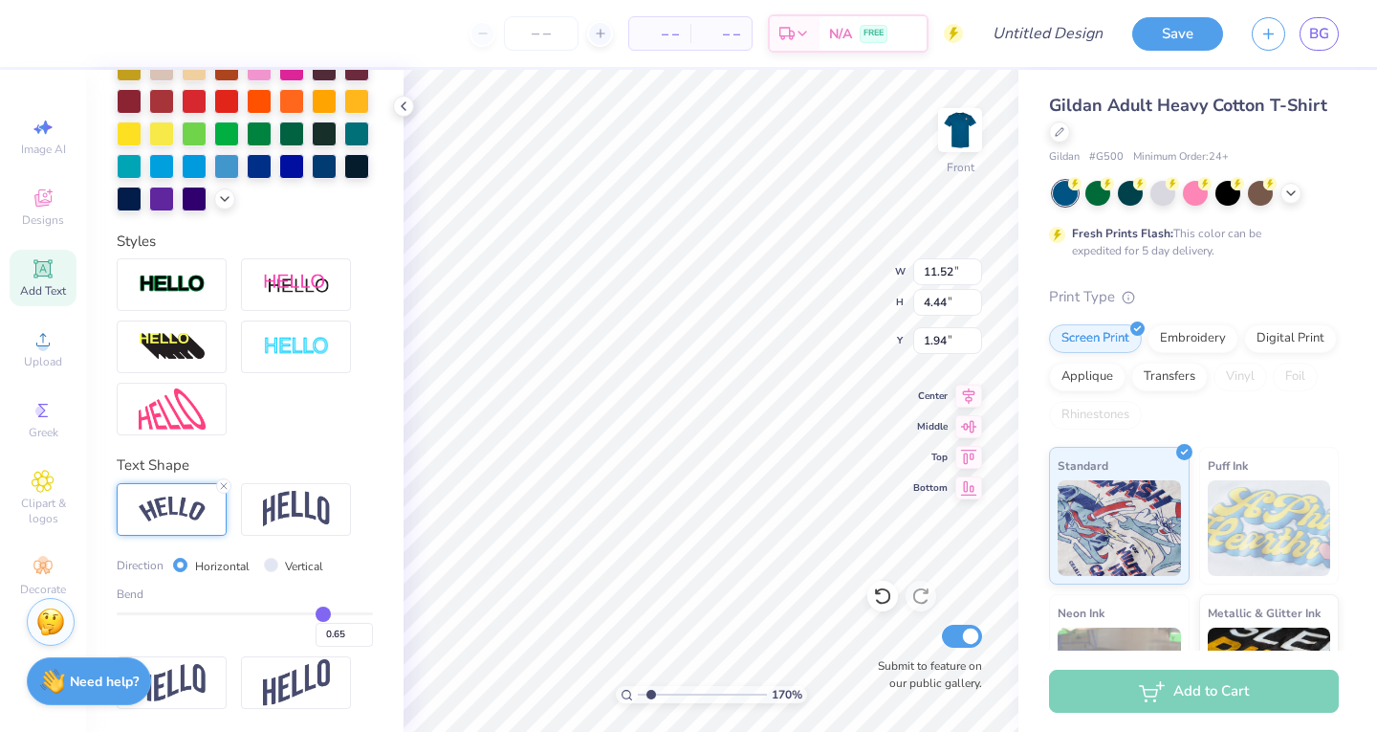
type input "0.61"
type input "0.59"
type input "0.58"
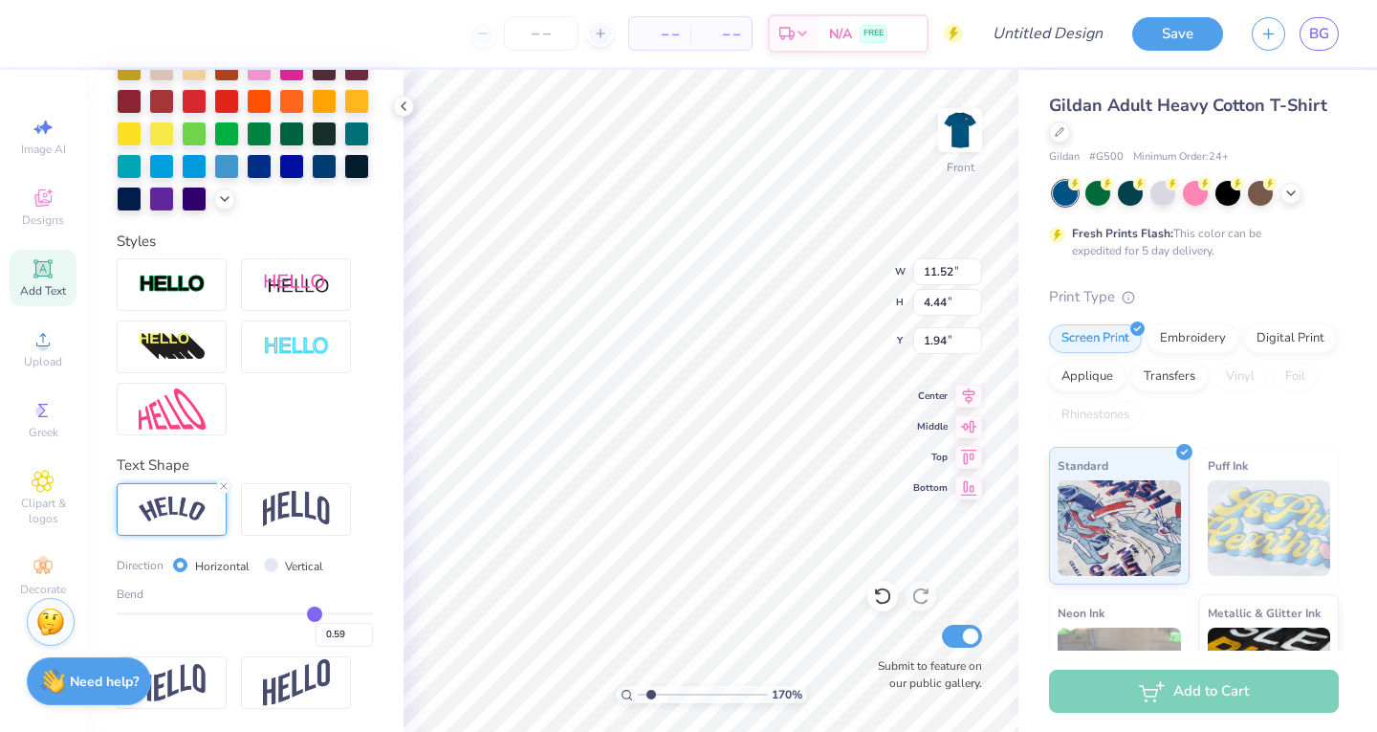
type input "0.58"
type input "0.55"
type input "0.53"
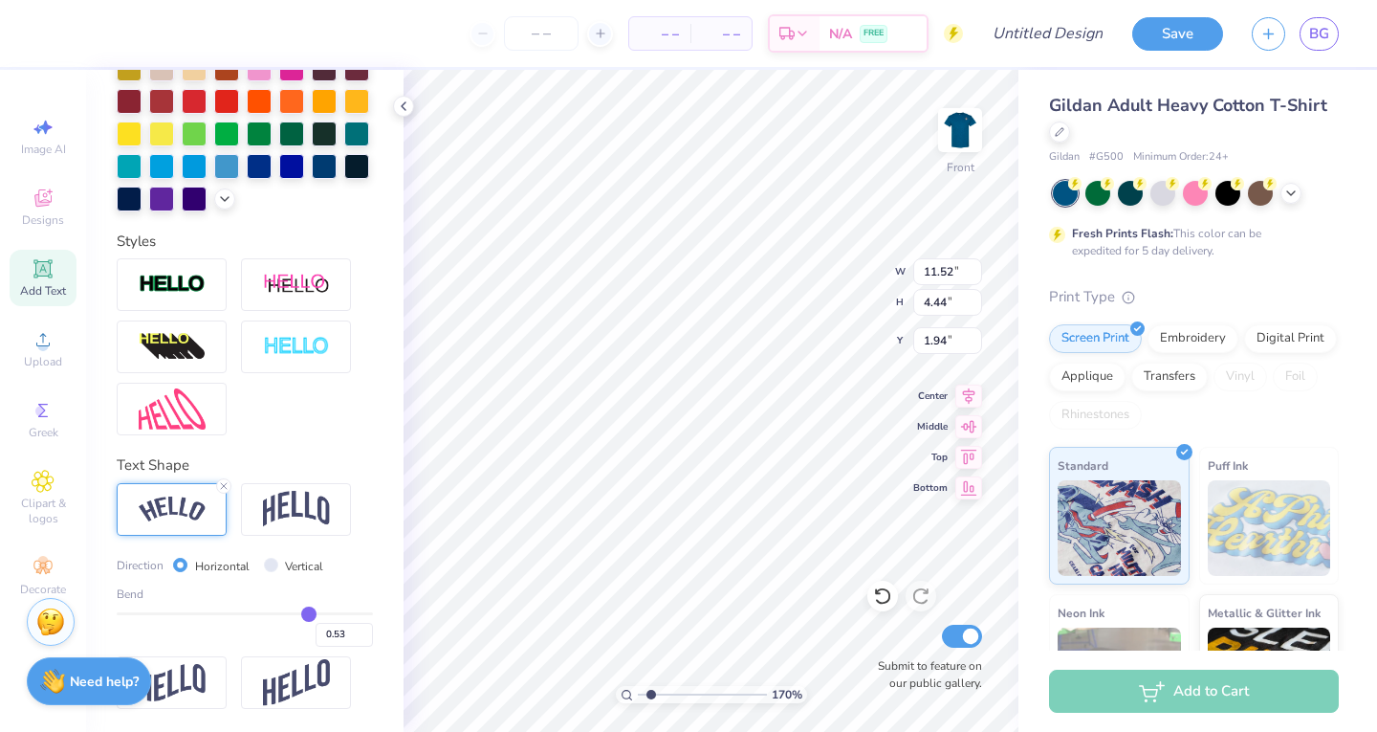
type input "0.49"
type input "0.45"
type input "0.44"
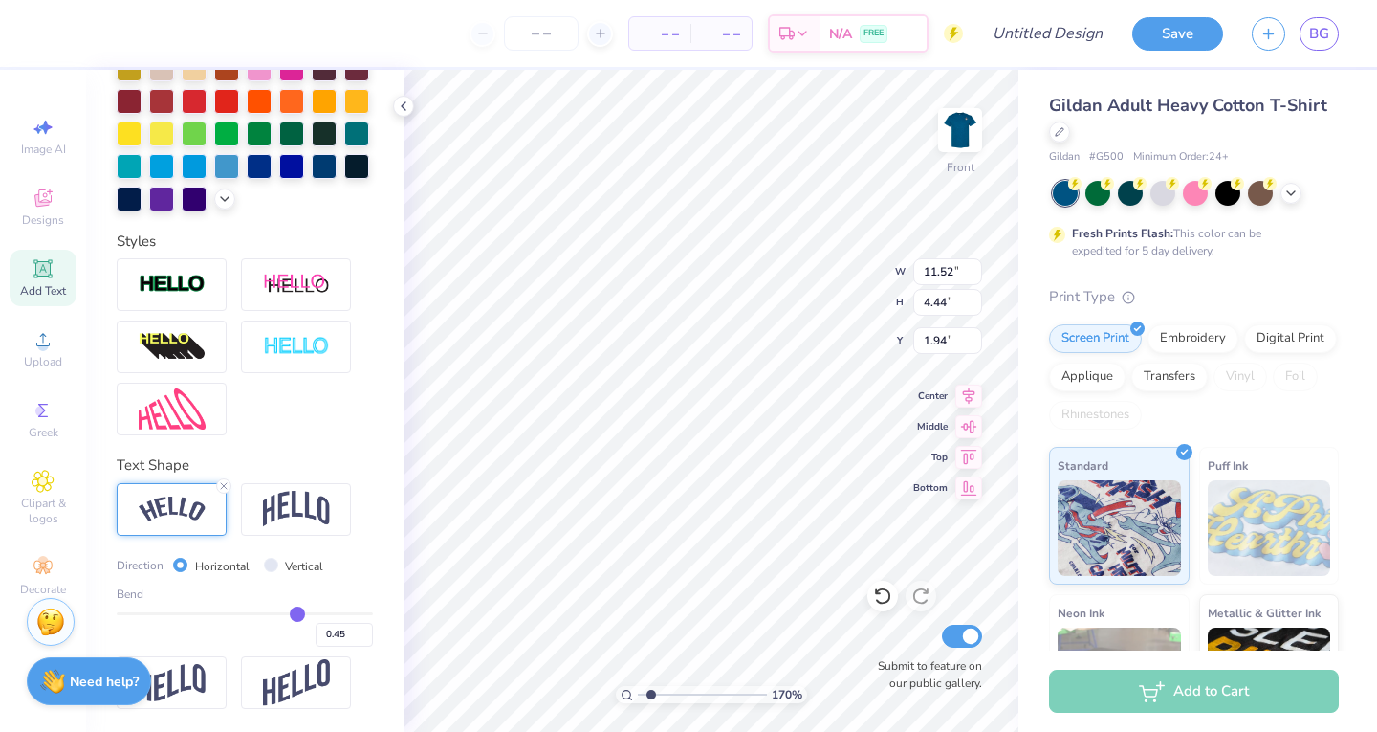
type input "0.44"
type input "0.43"
type input "0.39"
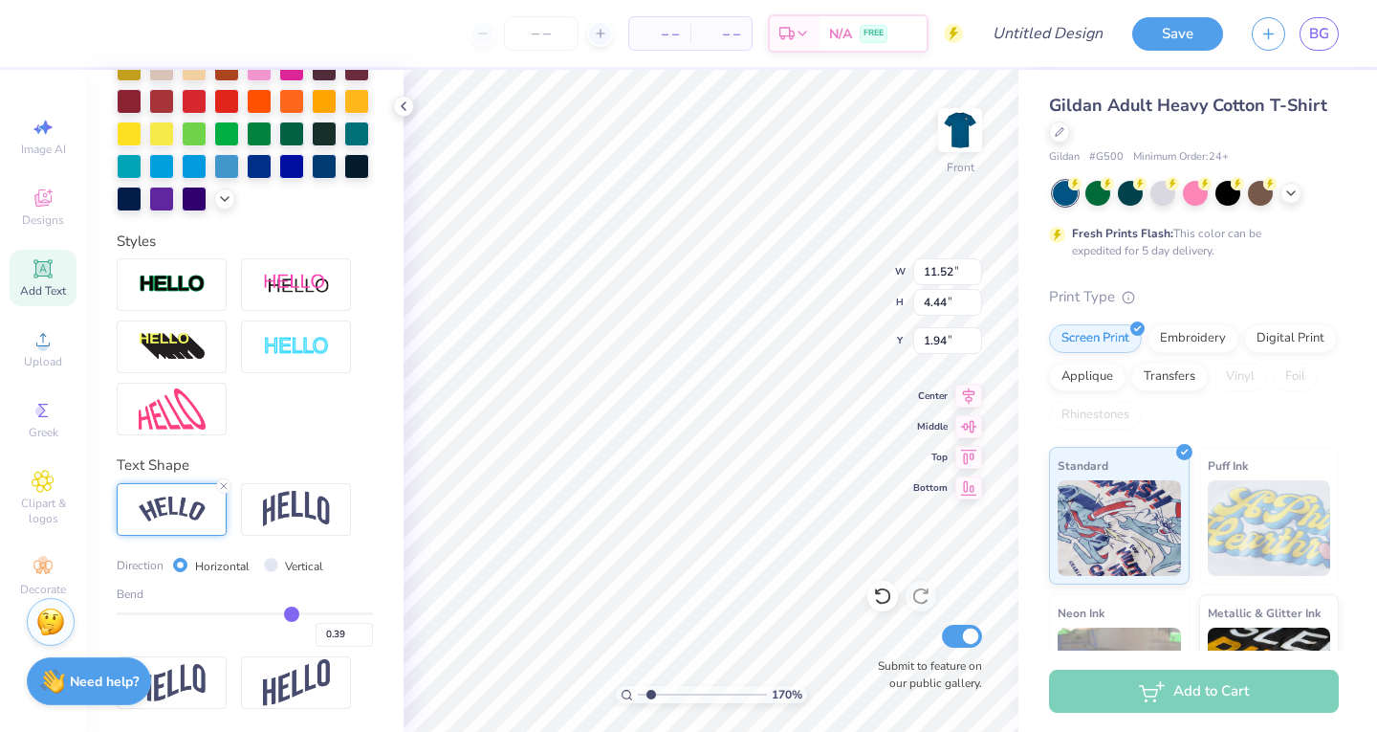
type input "0.34"
type input "0.26"
type input "0.24"
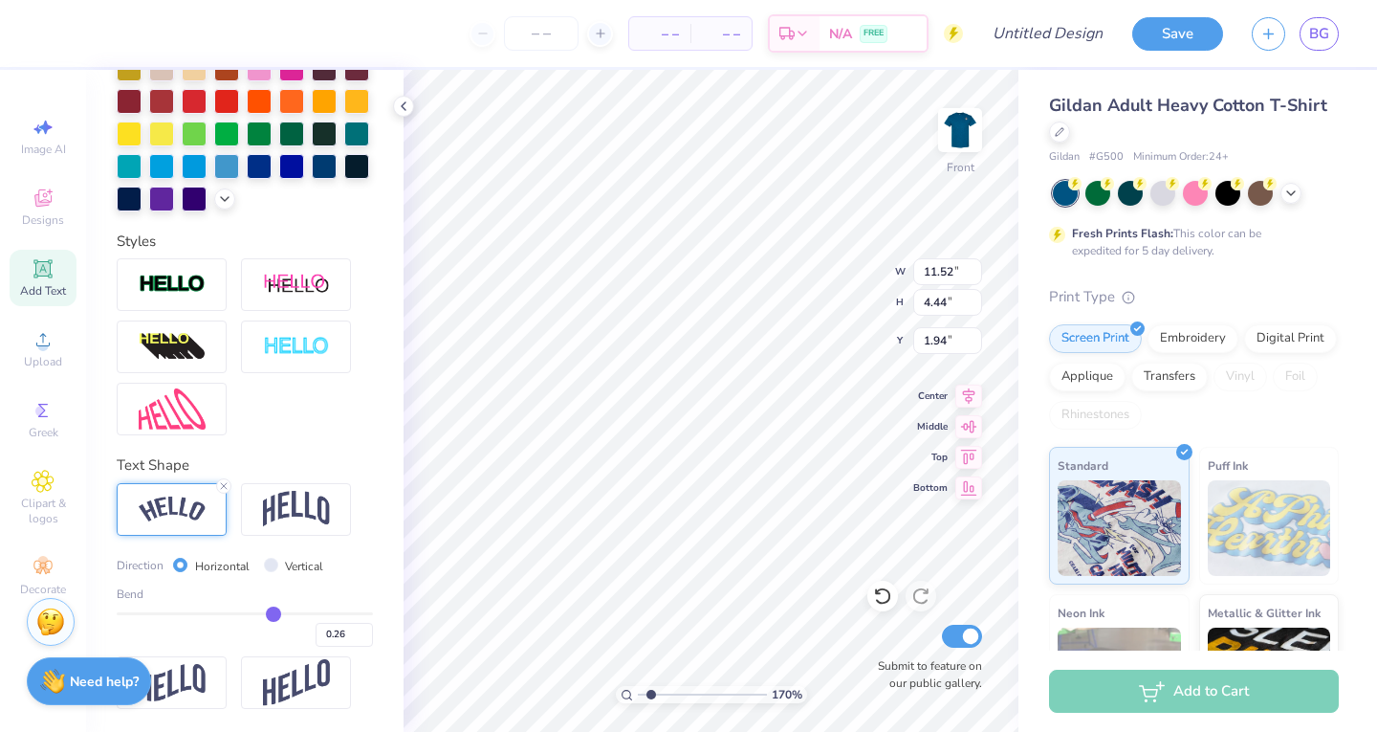
type input "0.24"
type input "0.23"
type input "0.22"
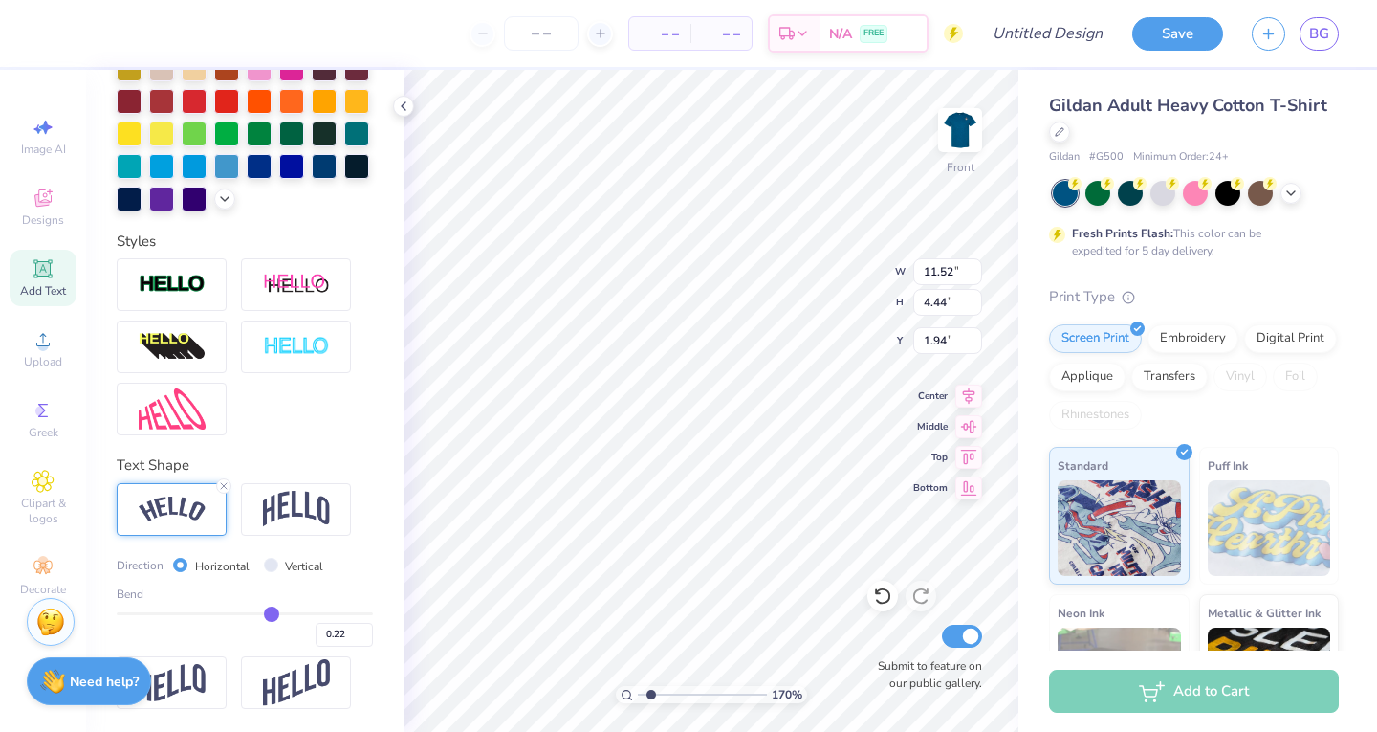
type input "0.2"
type input "0.20"
type input "0.19"
type input "0.12"
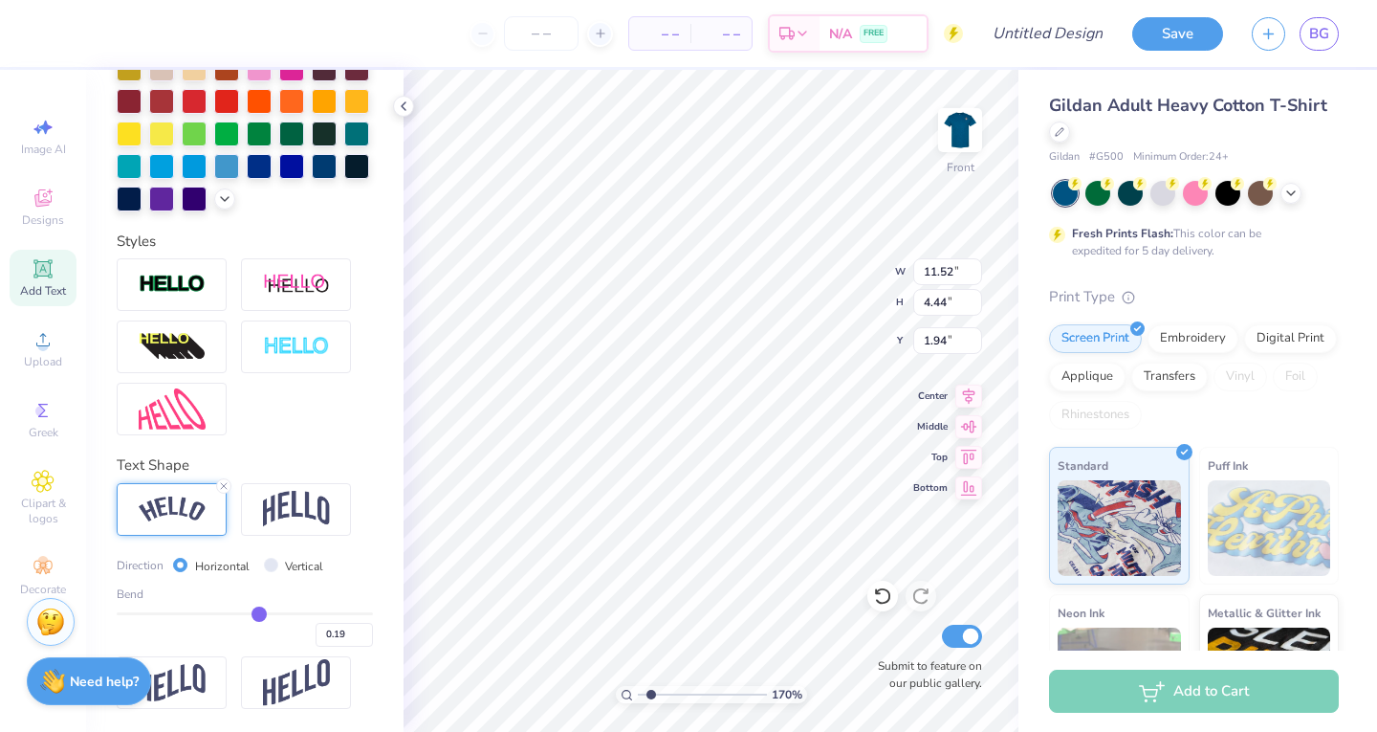
type input "0.12"
type input "0.09"
type input "0.07"
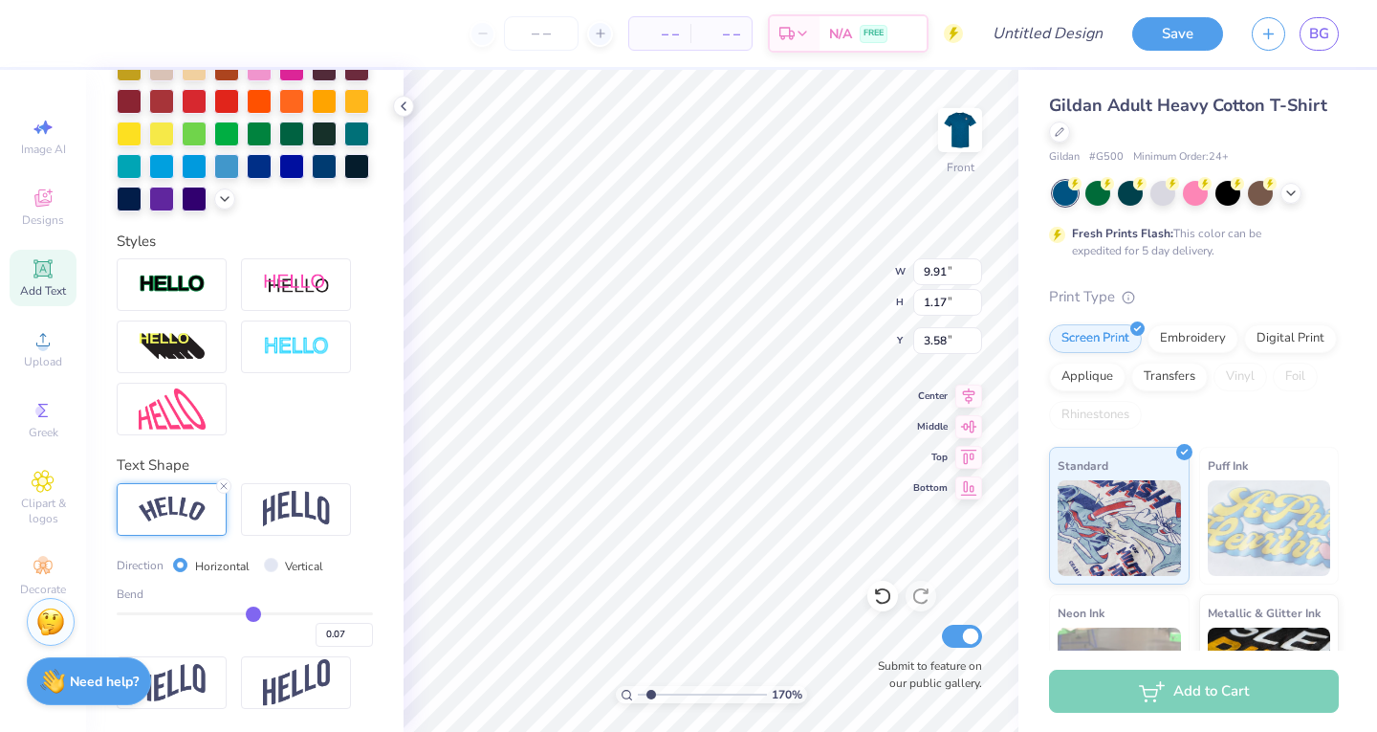
click at [245, 612] on input "range" at bounding box center [245, 613] width 256 height 3
click at [227, 486] on icon at bounding box center [223, 485] width 11 height 11
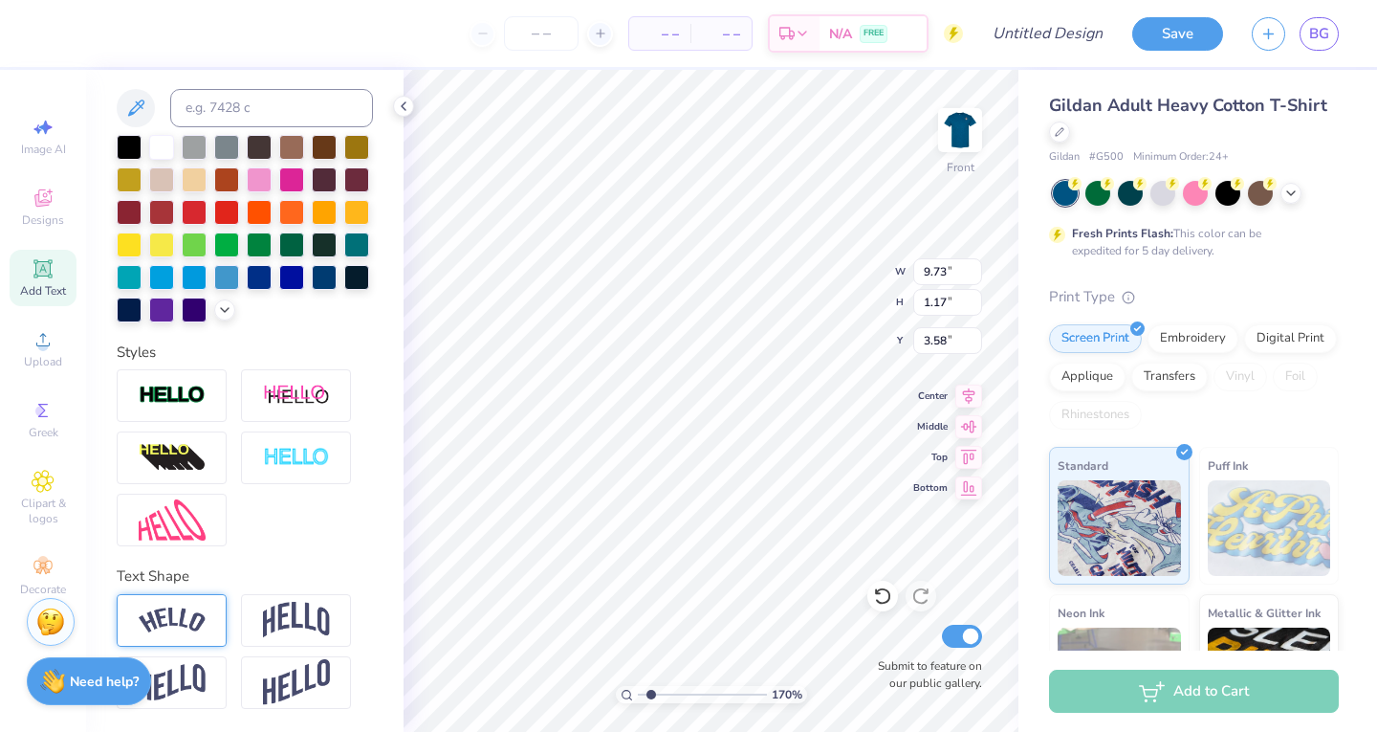
scroll to position [412, 0]
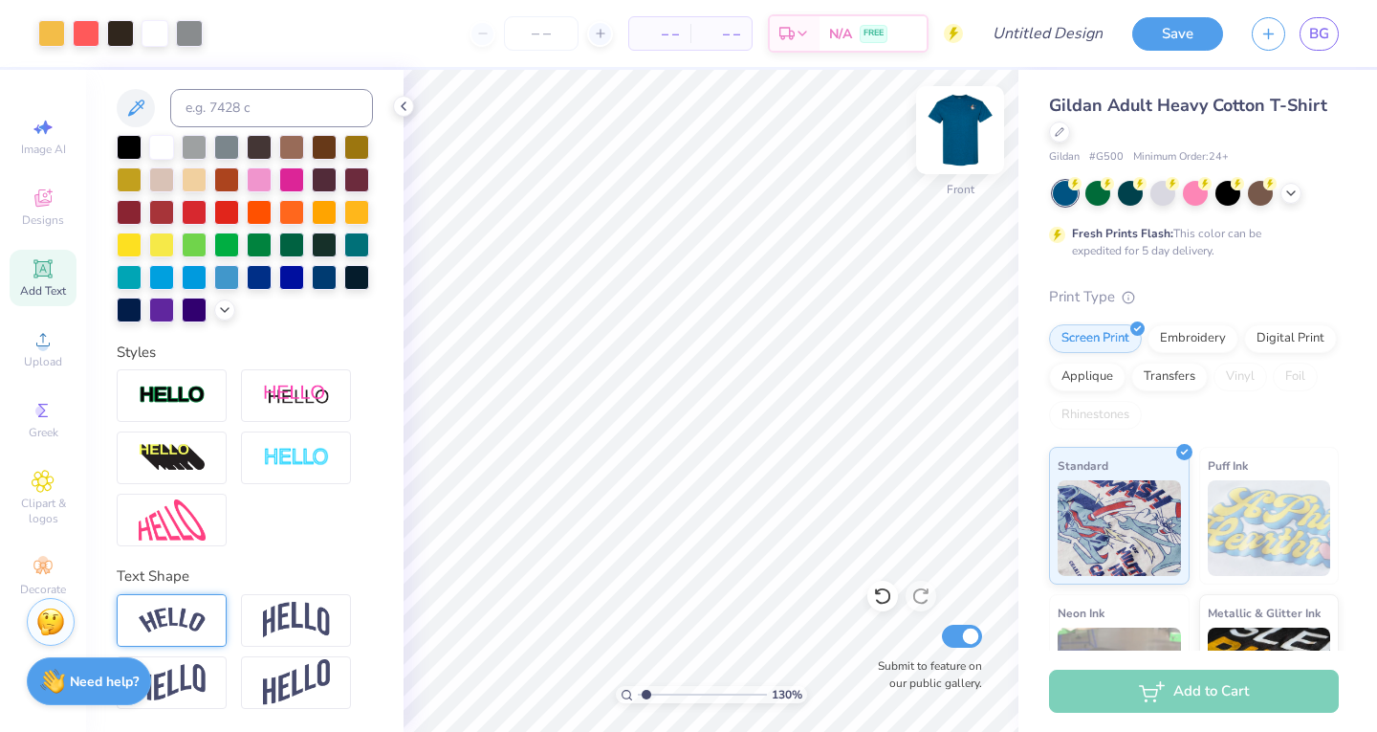
click at [973, 141] on img at bounding box center [960, 130] width 77 height 77
click at [945, 154] on img at bounding box center [960, 130] width 77 height 77
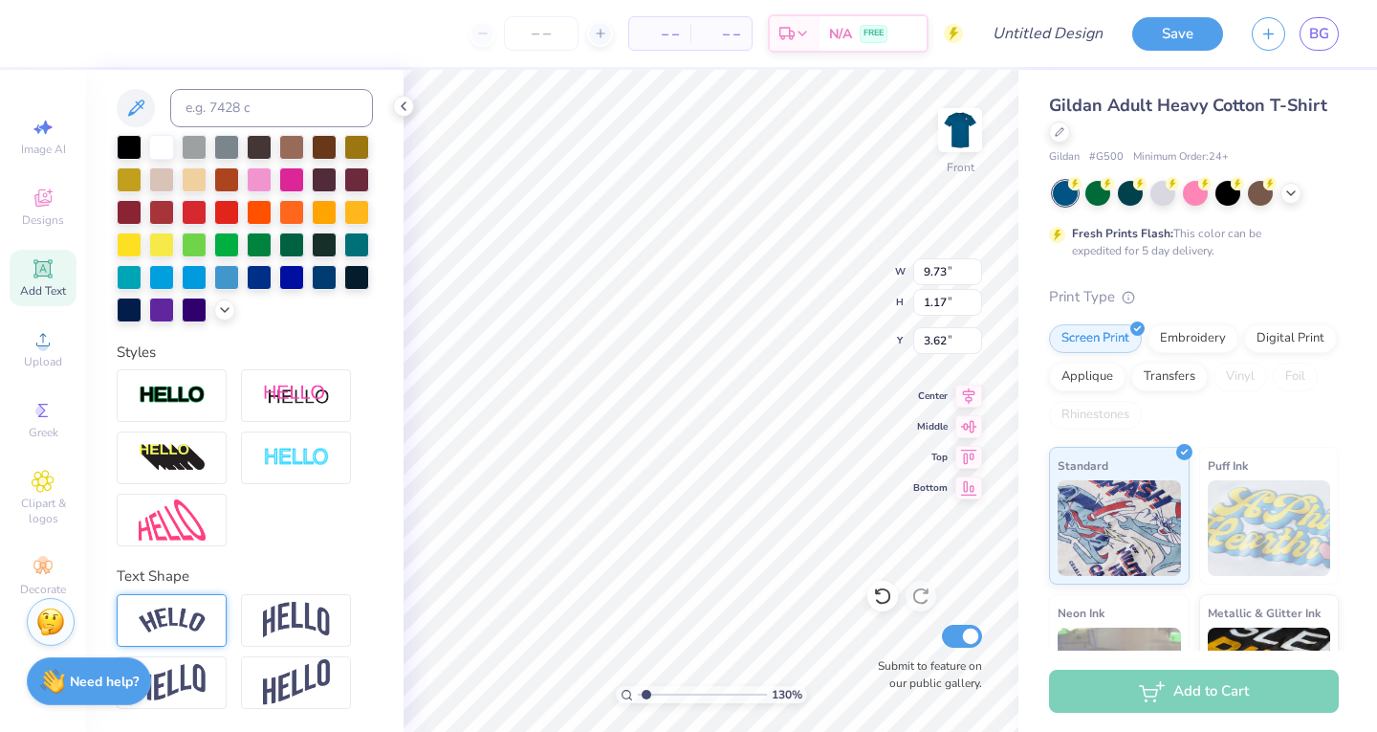
scroll to position [0, 0]
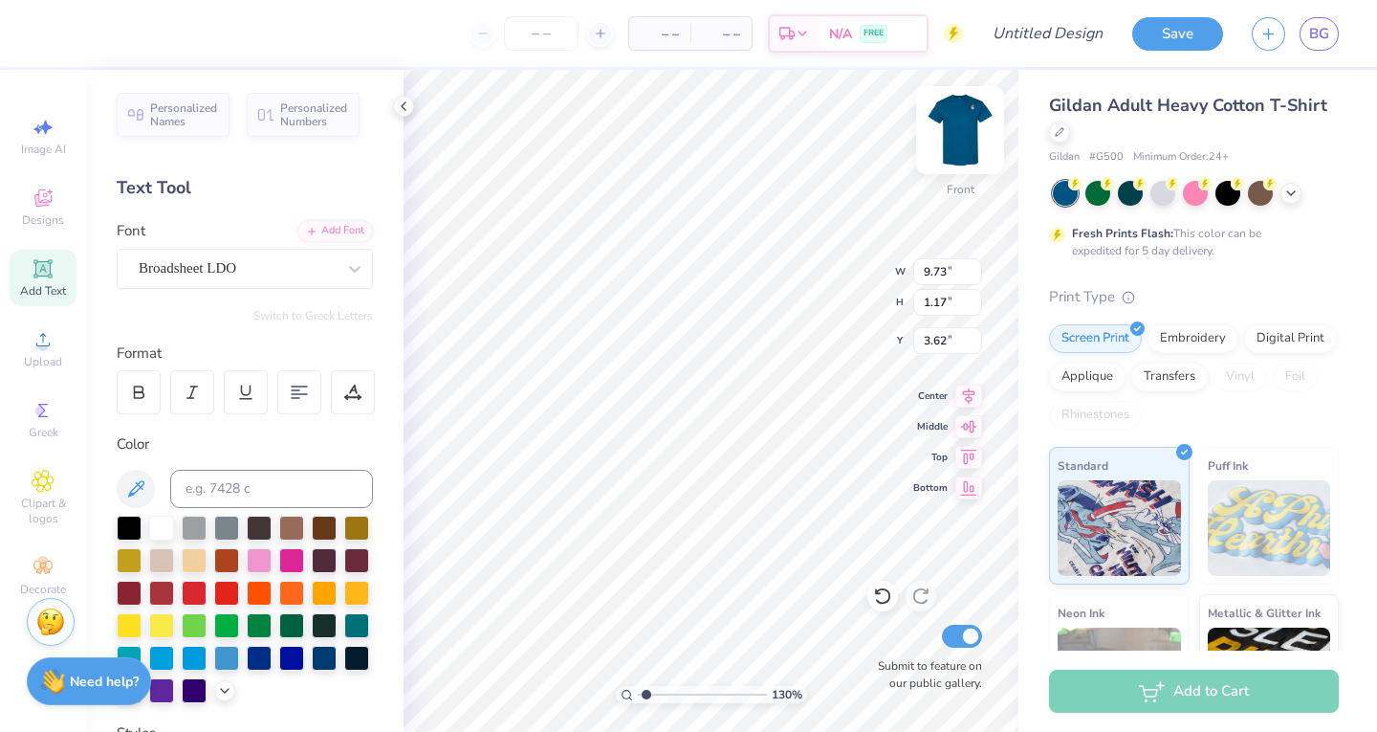
click at [955, 135] on img at bounding box center [960, 130] width 77 height 77
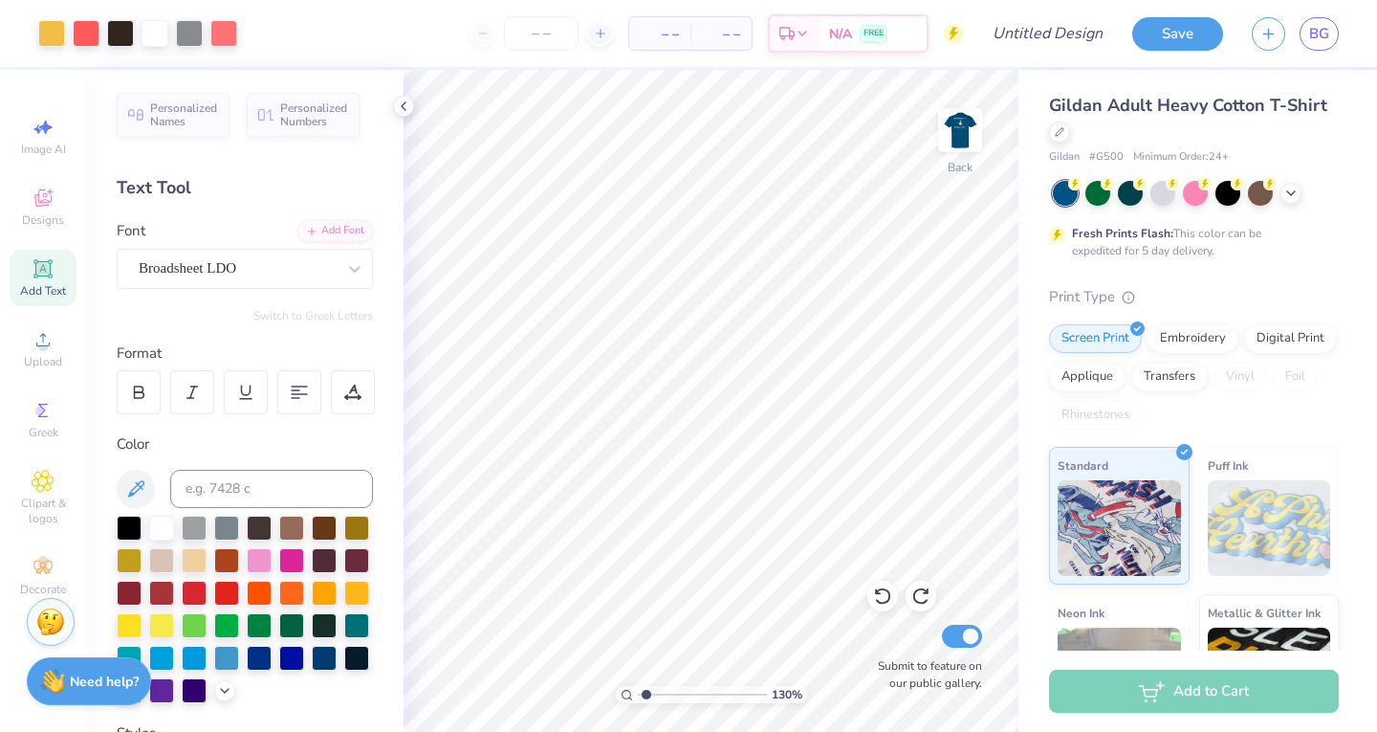
click at [46, 277] on icon at bounding box center [43, 268] width 23 height 23
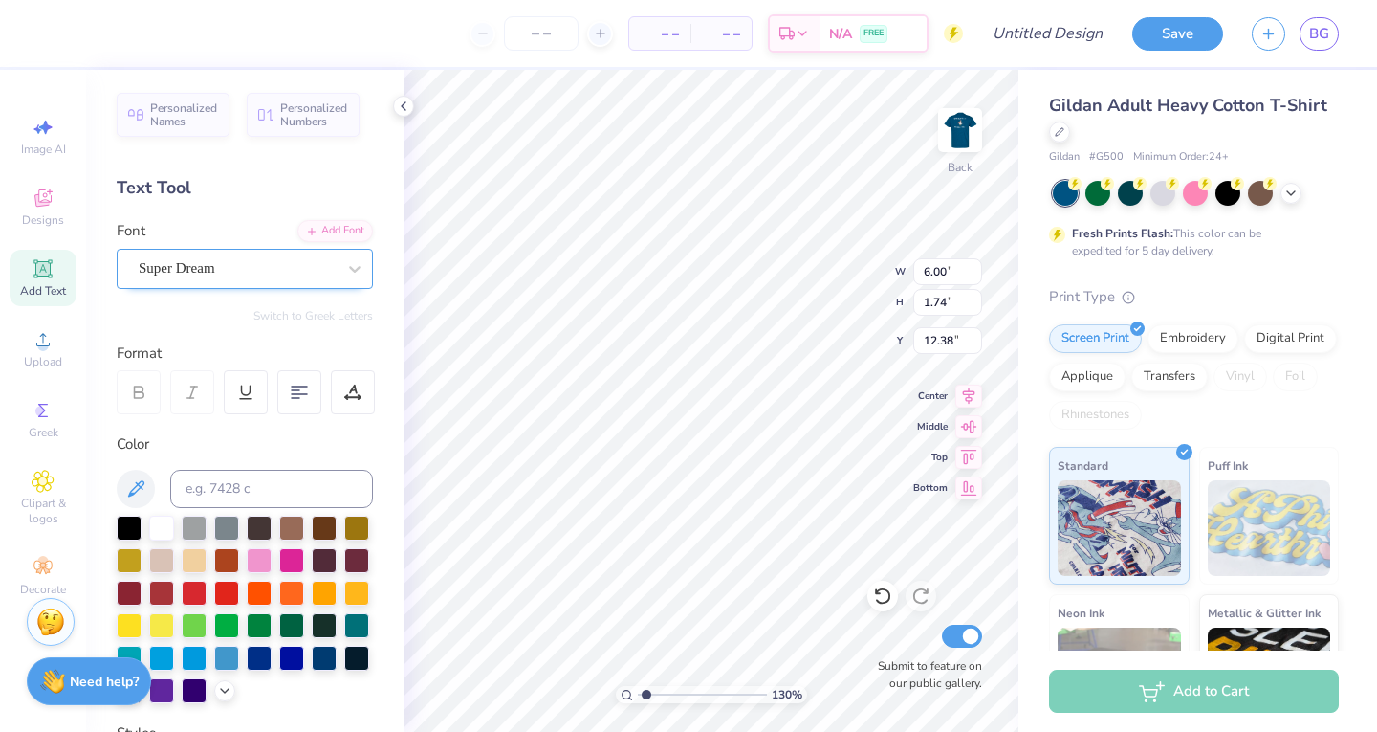
click at [318, 279] on div at bounding box center [237, 268] width 197 height 26
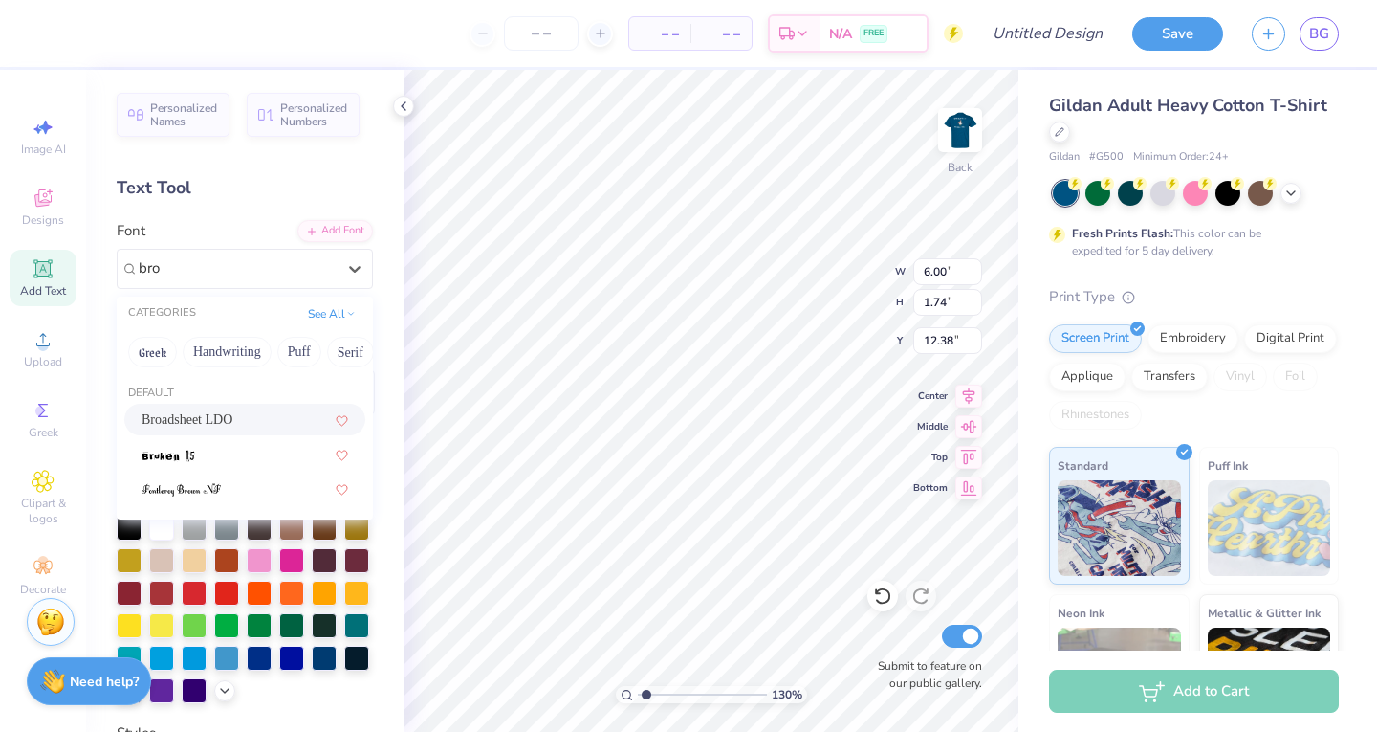
click at [264, 420] on div "Broadsheet LDO" at bounding box center [245, 419] width 207 height 20
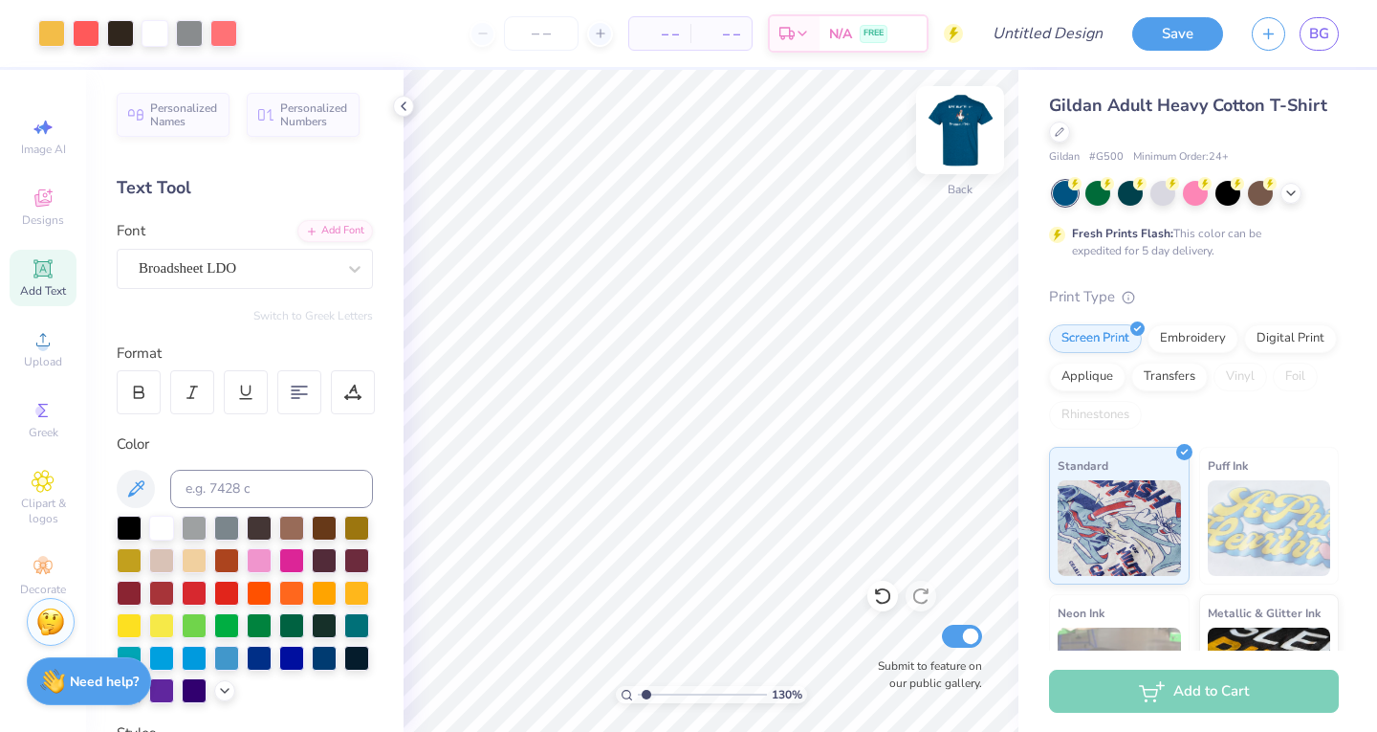
click at [964, 149] on img at bounding box center [960, 130] width 77 height 77
click at [954, 140] on img at bounding box center [960, 130] width 77 height 77
click at [1062, 28] on input "Design Title" at bounding box center [1071, 33] width 94 height 38
click at [948, 148] on img at bounding box center [960, 130] width 77 height 77
click at [1069, 36] on input "U" at bounding box center [1071, 33] width 94 height 38
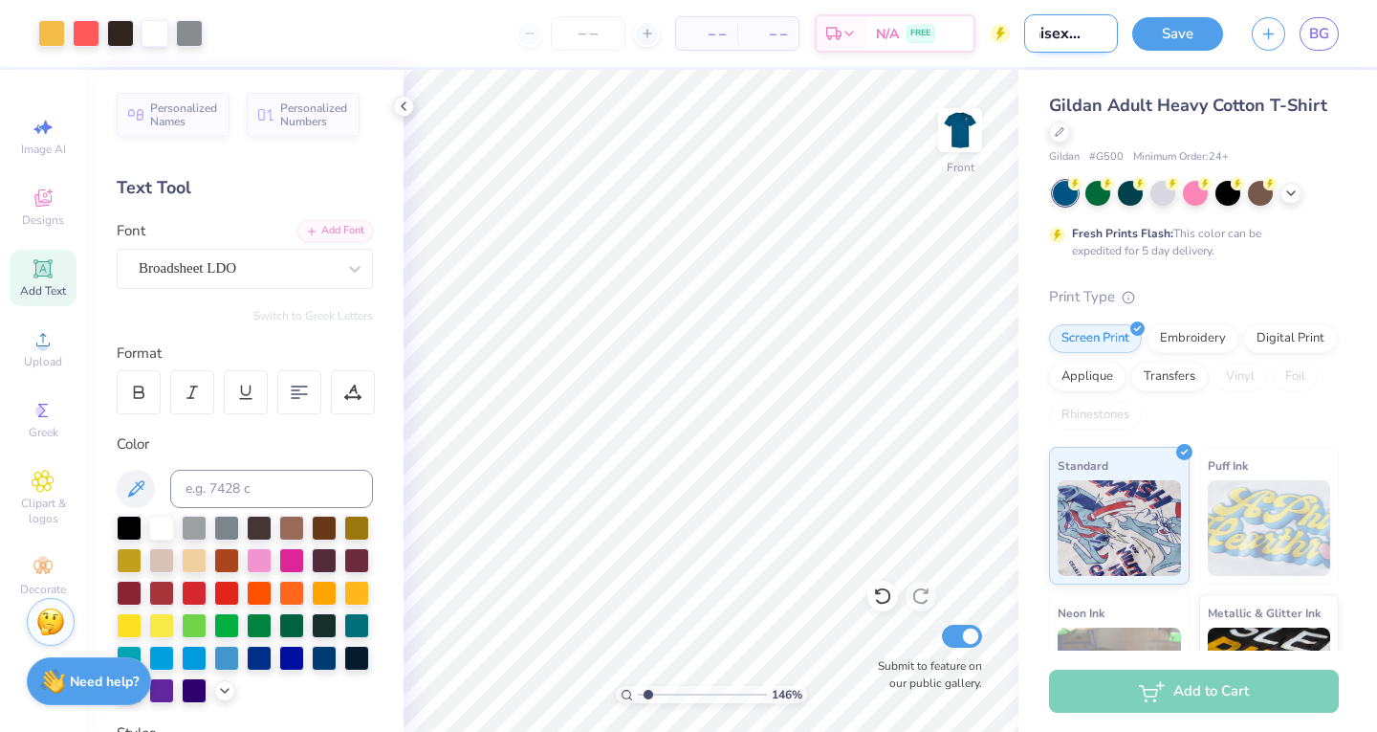
scroll to position [0, 27]
click at [1153, 28] on button "Save" at bounding box center [1177, 30] width 91 height 33
click at [407, 111] on icon at bounding box center [403, 106] width 15 height 15
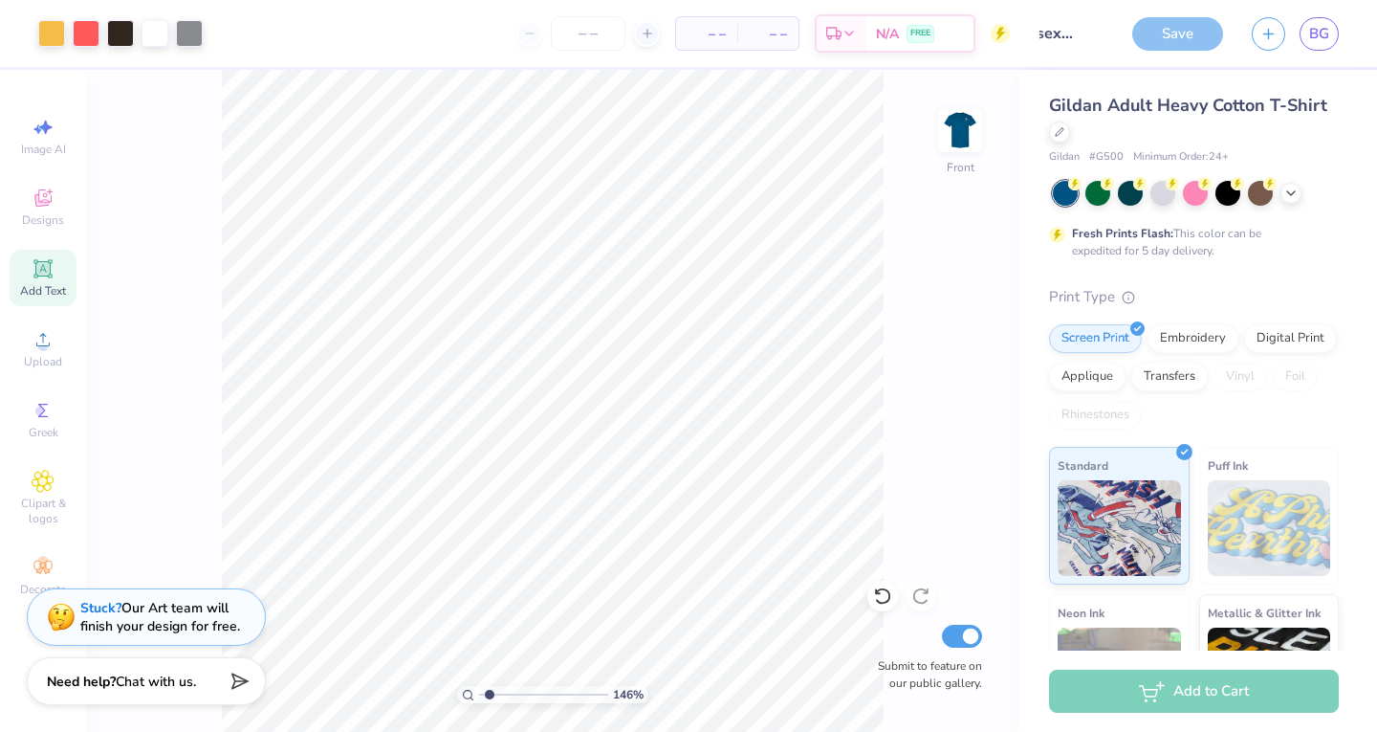
scroll to position [0, 0]
click at [1132, 23] on div "Save" at bounding box center [1177, 33] width 91 height 33
click at [644, 37] on icon at bounding box center [647, 33] width 13 height 13
click at [1044, 39] on input "Unisexgoose" at bounding box center [1071, 33] width 94 height 38
click at [1102, 33] on input "Unisexgoose" at bounding box center [1071, 33] width 94 height 38
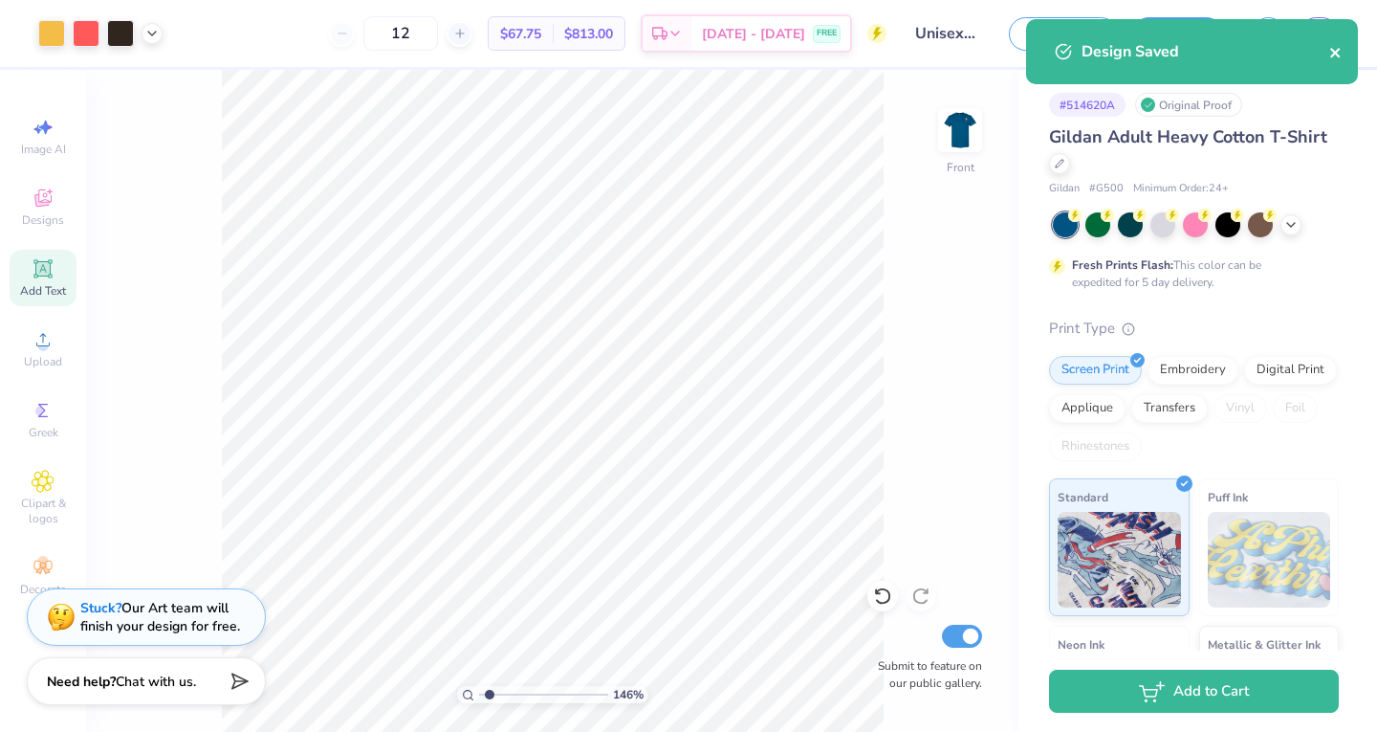
click at [1334, 52] on icon "close" at bounding box center [1335, 53] width 10 height 10
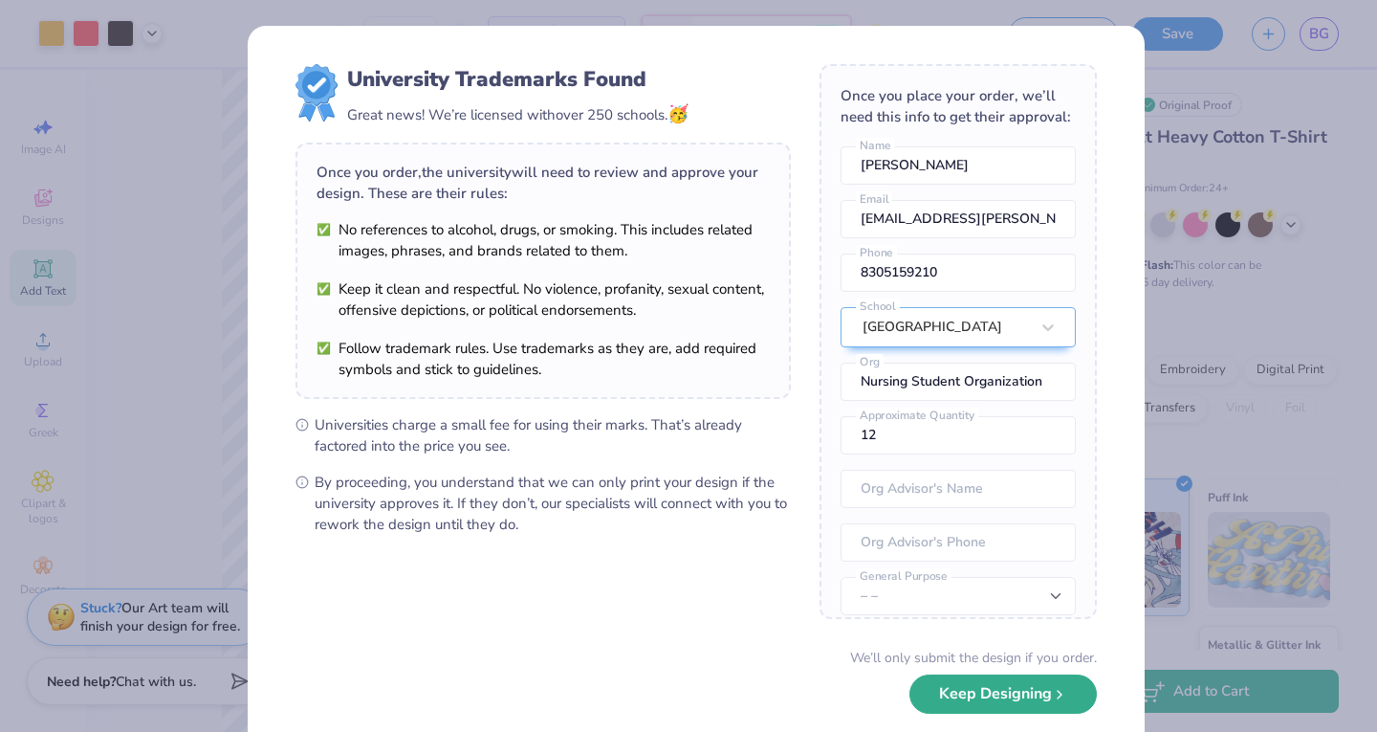
click at [978, 696] on button "Keep Designing" at bounding box center [1003, 693] width 187 height 39
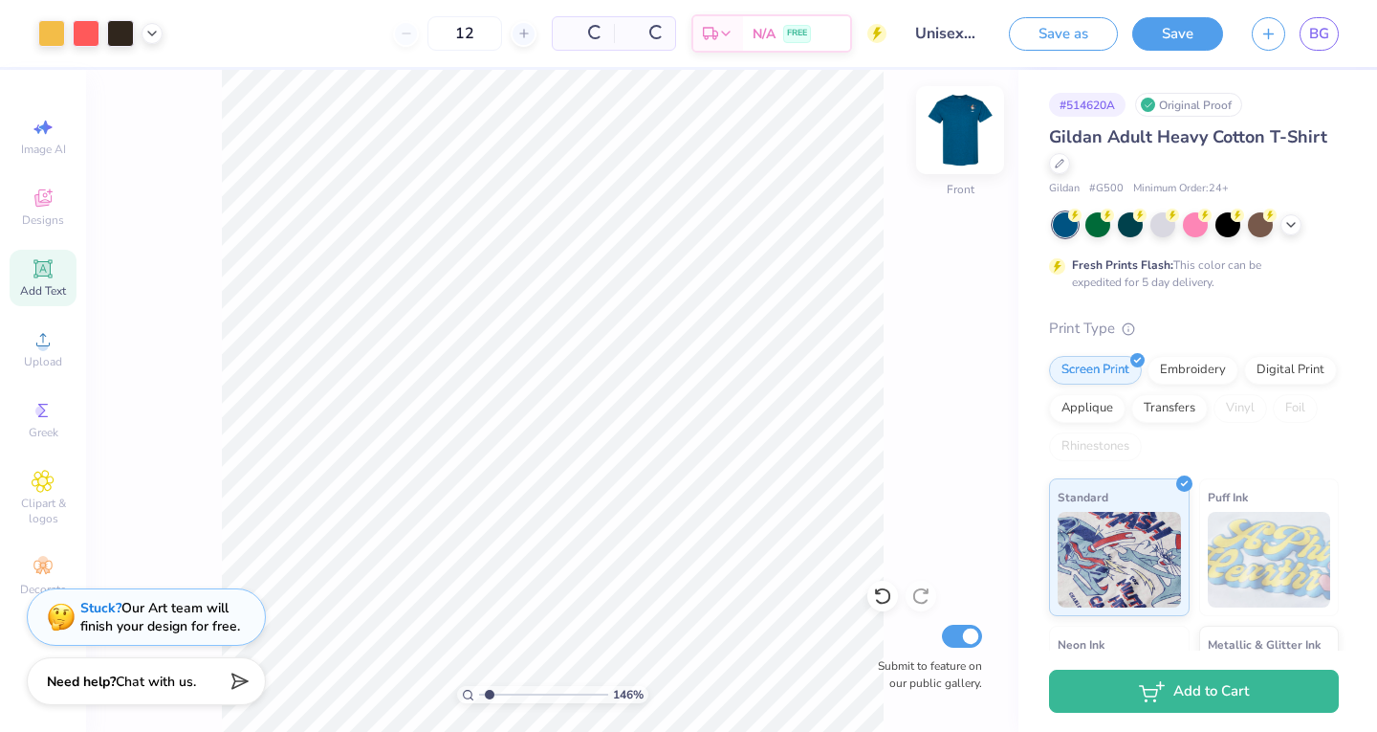
click at [952, 128] on img at bounding box center [960, 130] width 77 height 77
click at [937, 140] on div "146 % Front Submit to feature on our public gallery." at bounding box center [552, 401] width 933 height 662
